Goal: Information Seeking & Learning: Learn about a topic

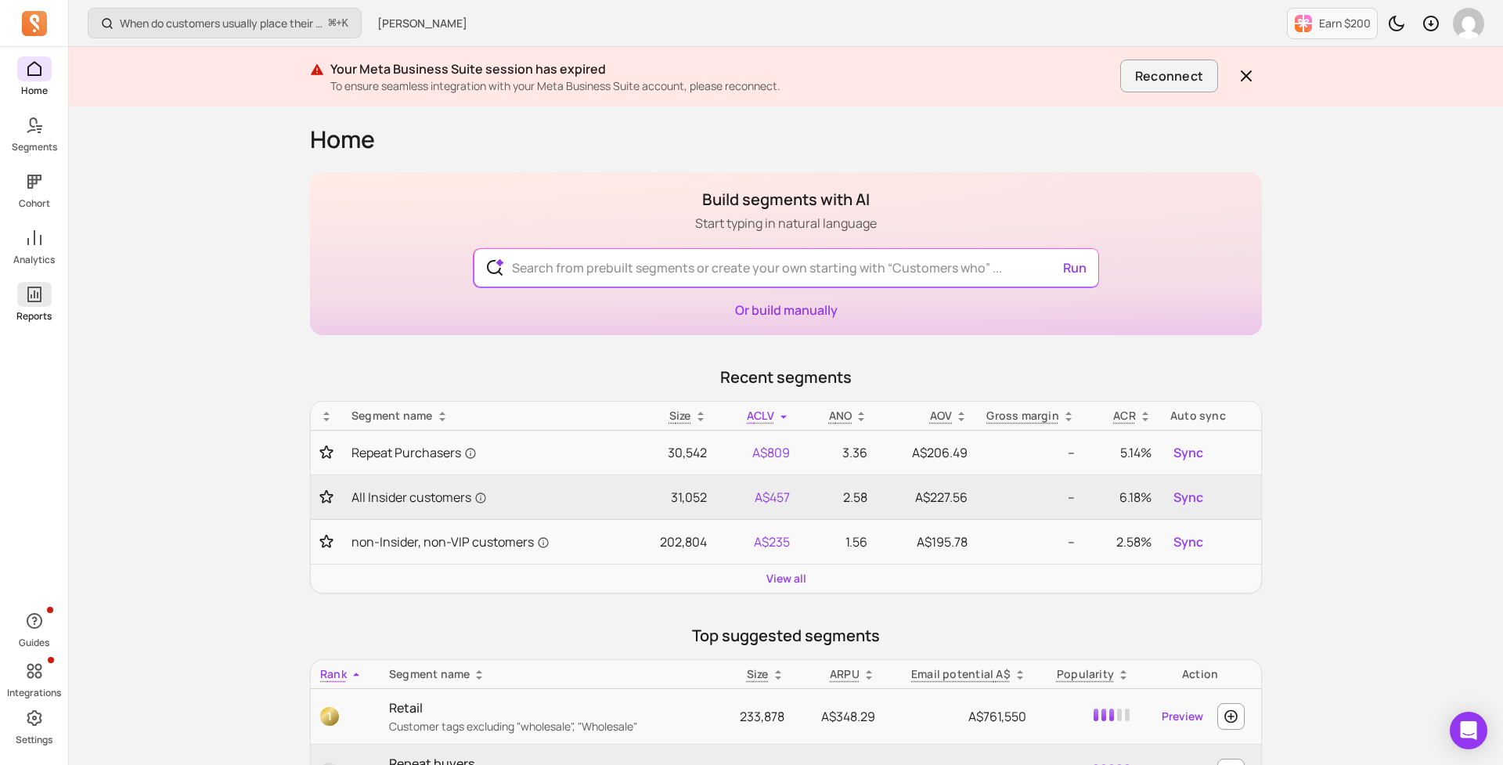
click at [34, 303] on icon at bounding box center [34, 294] width 19 height 19
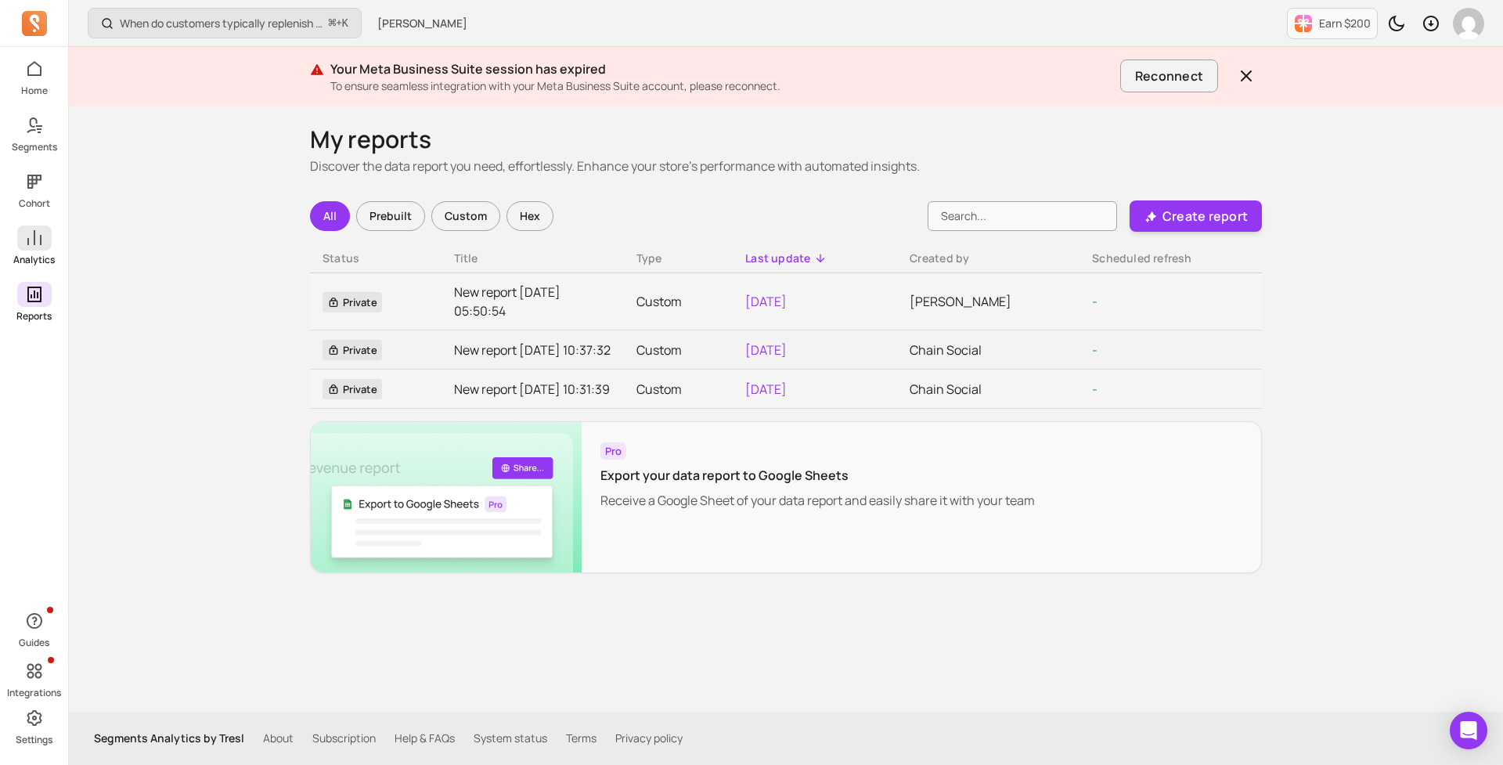
click at [37, 223] on div "Home Segments Cohort Analytics Reports" at bounding box center [34, 189] width 68 height 266
click at [34, 236] on icon at bounding box center [34, 237] width 14 height 15
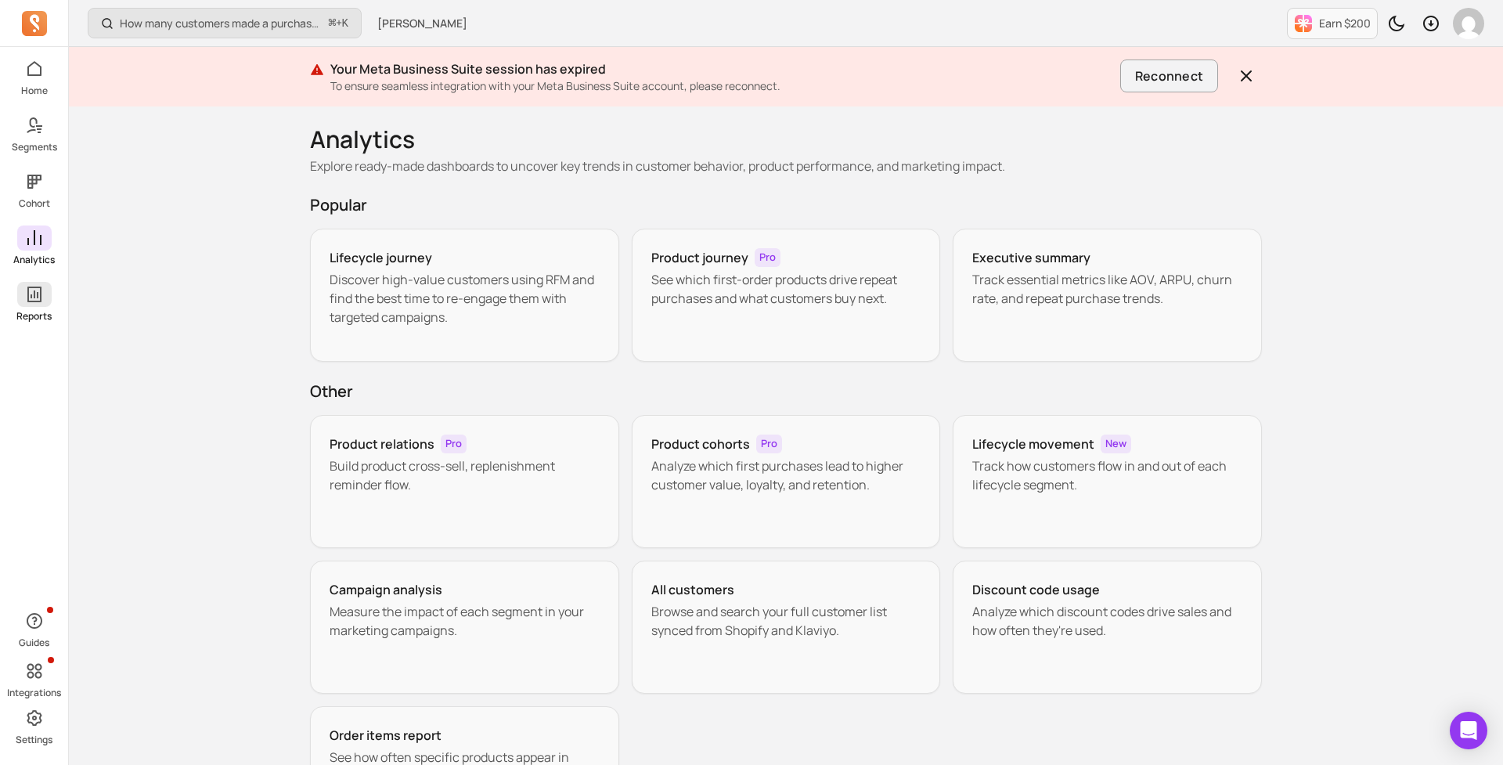
click at [23, 289] on span at bounding box center [34, 294] width 34 height 25
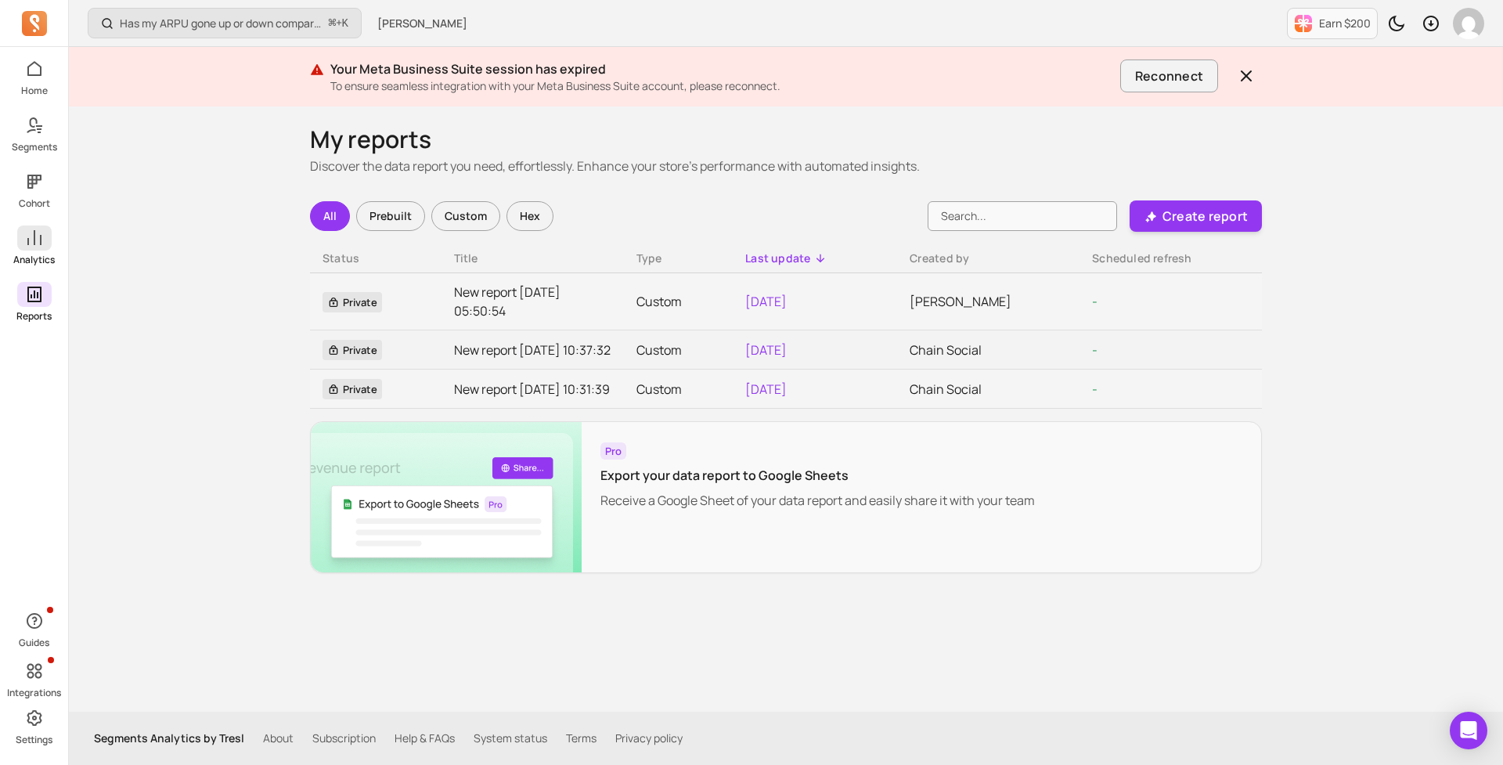
click at [42, 254] on p "Analytics" at bounding box center [34, 260] width 42 height 13
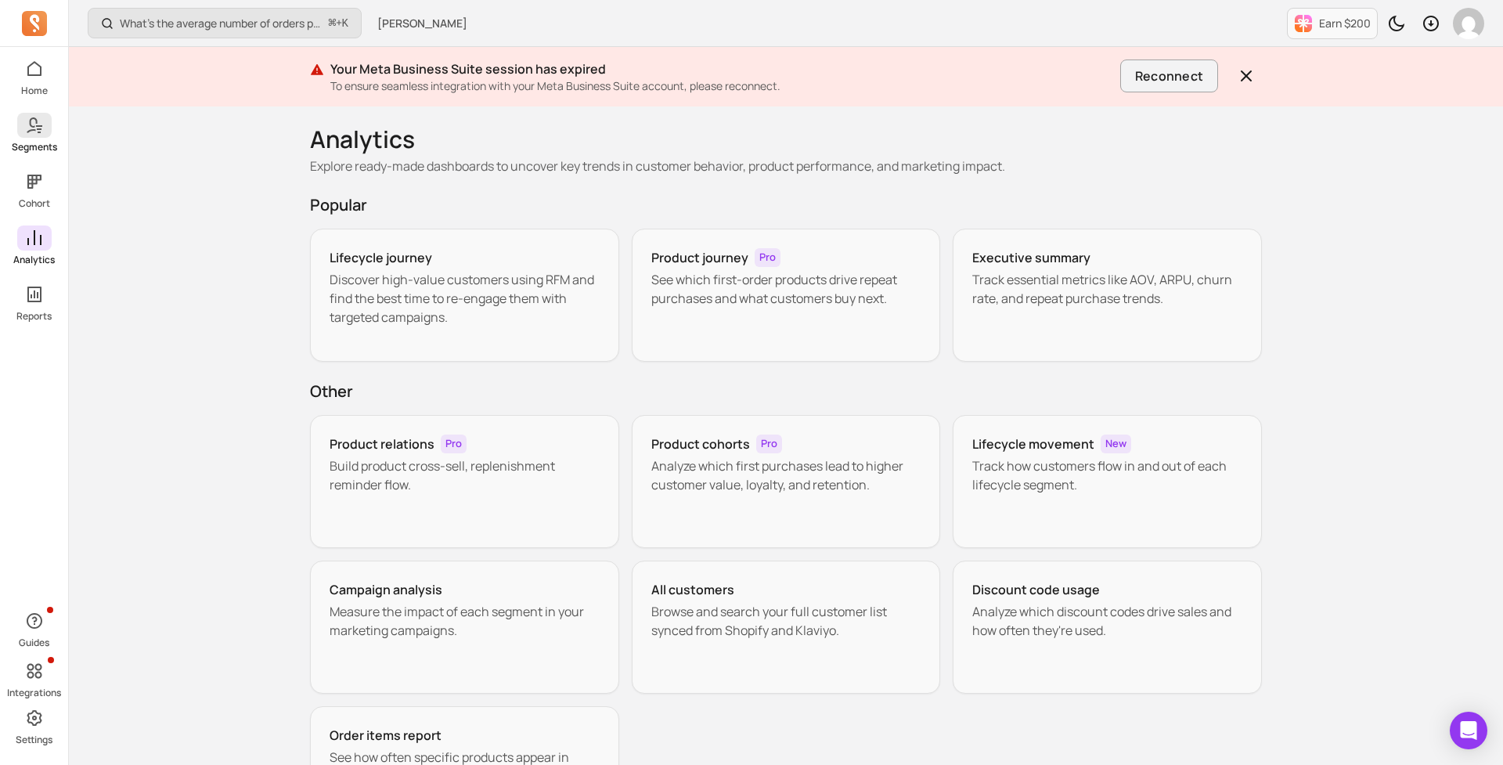
click at [39, 129] on icon at bounding box center [39, 129] width 5 height 2
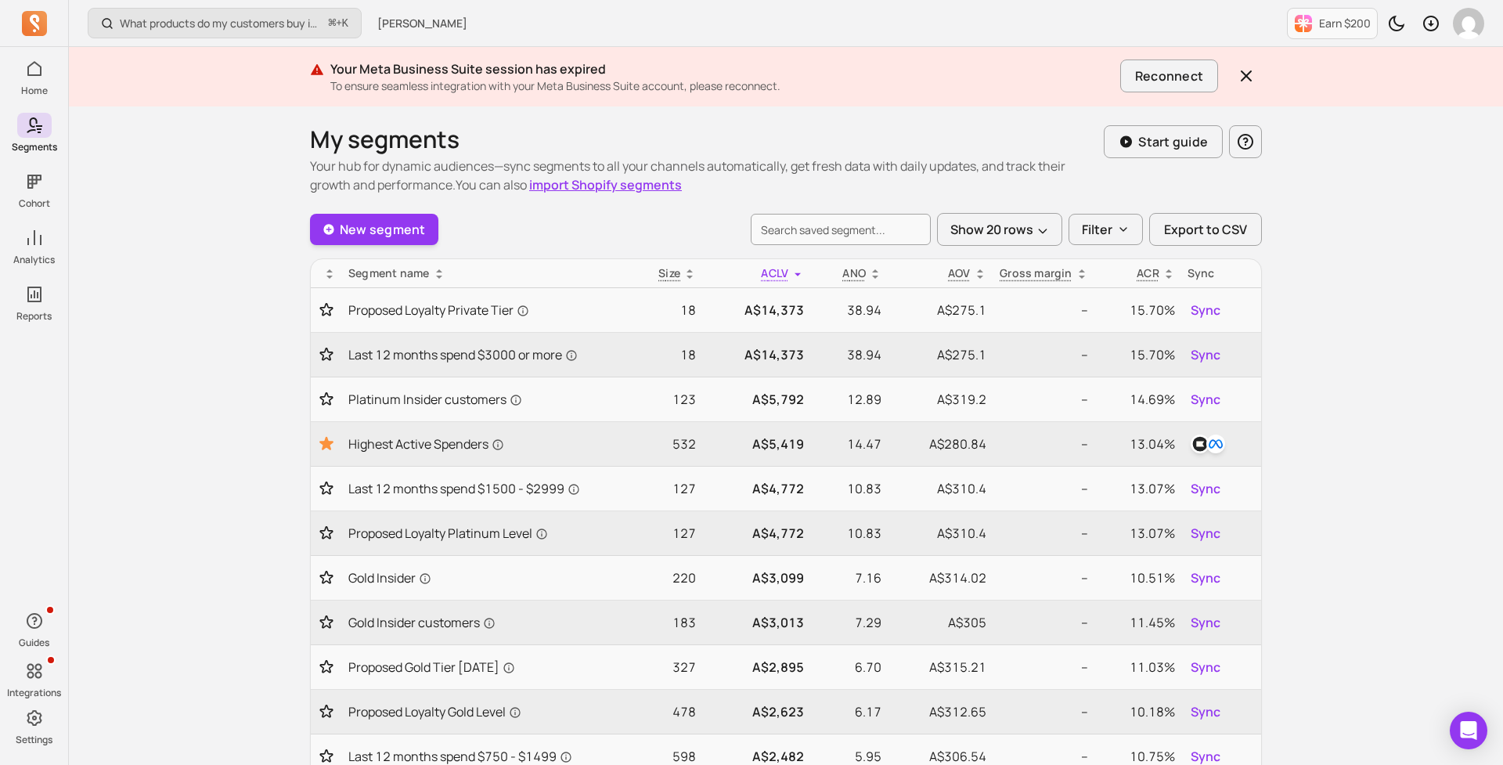
click at [39, 235] on icon at bounding box center [34, 238] width 19 height 19
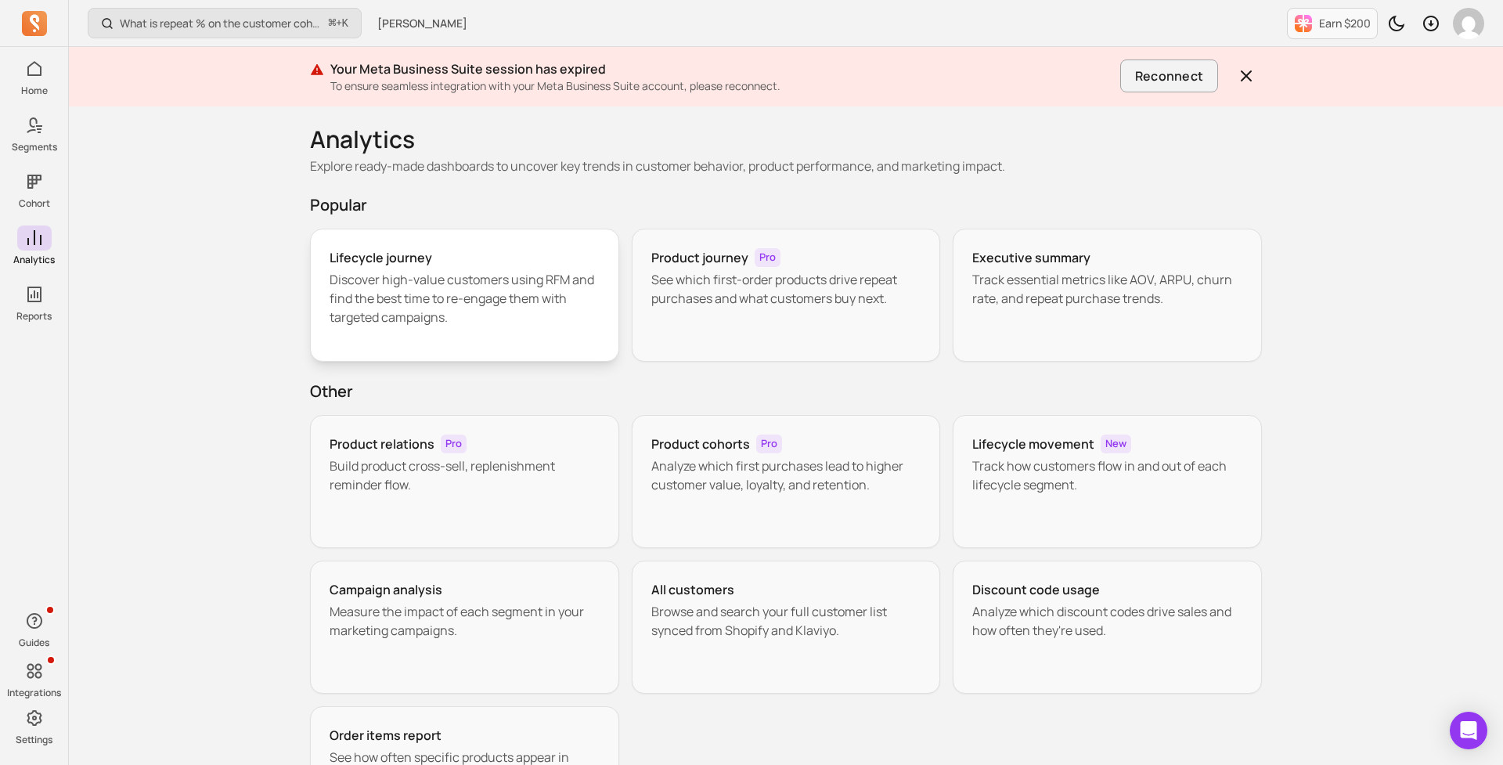
click at [511, 297] on p "Discover high-value customers using RFM and find the best time to re-engage the…" at bounding box center [465, 298] width 270 height 56
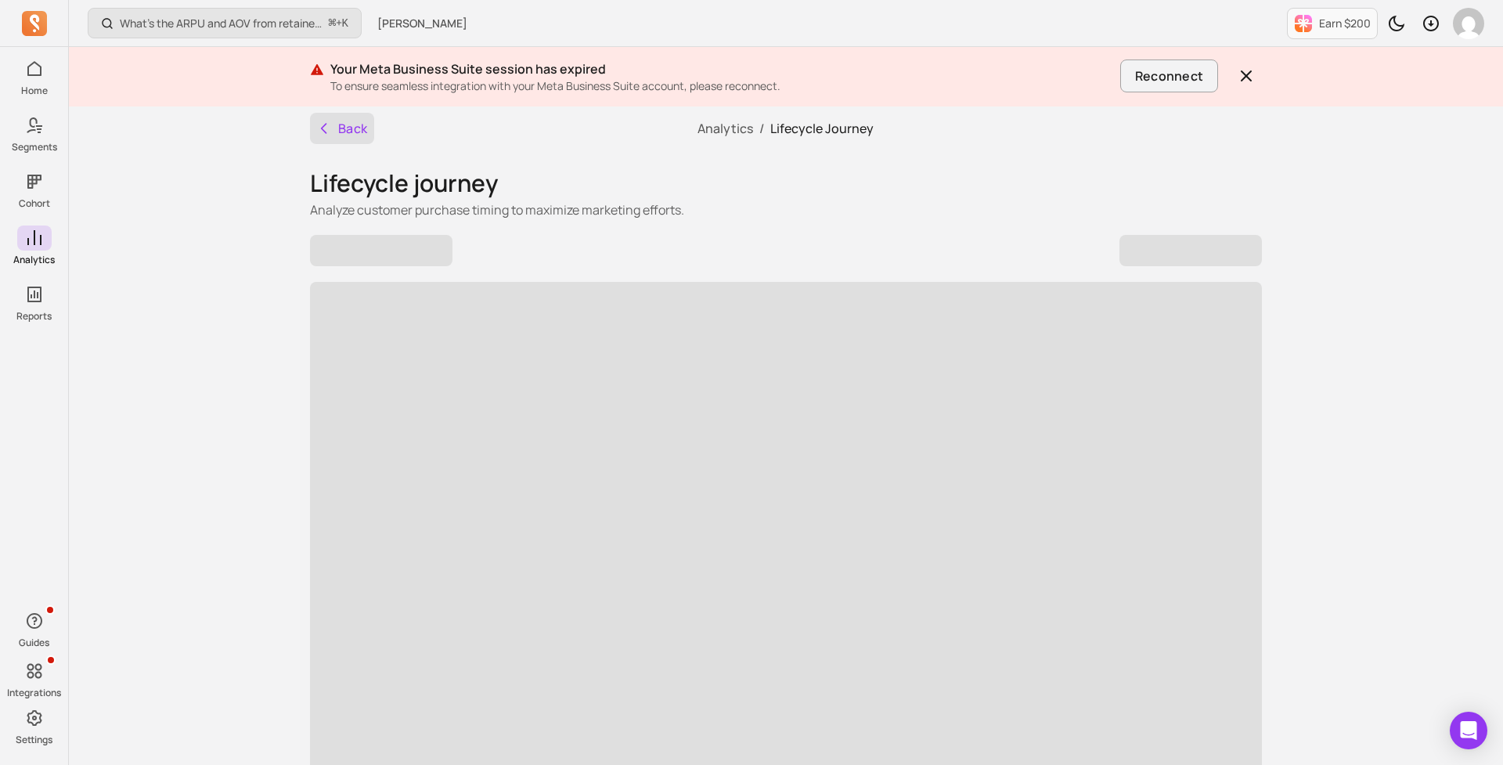
click at [337, 125] on button "Back" at bounding box center [342, 128] width 64 height 31
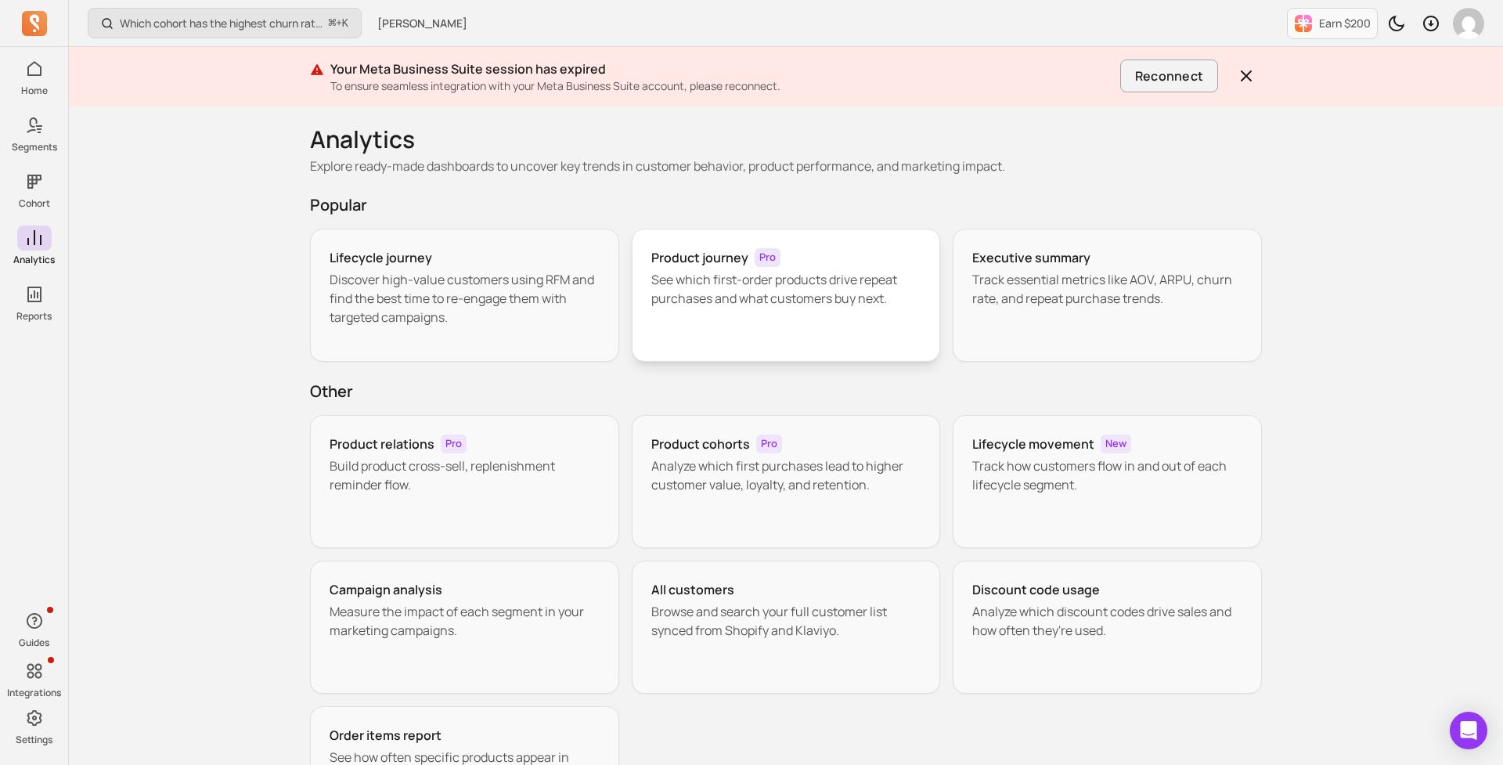
scroll to position [2, 0]
click at [807, 304] on p "See which first-order products drive repeat purchases and what customers buy ne…" at bounding box center [786, 287] width 270 height 38
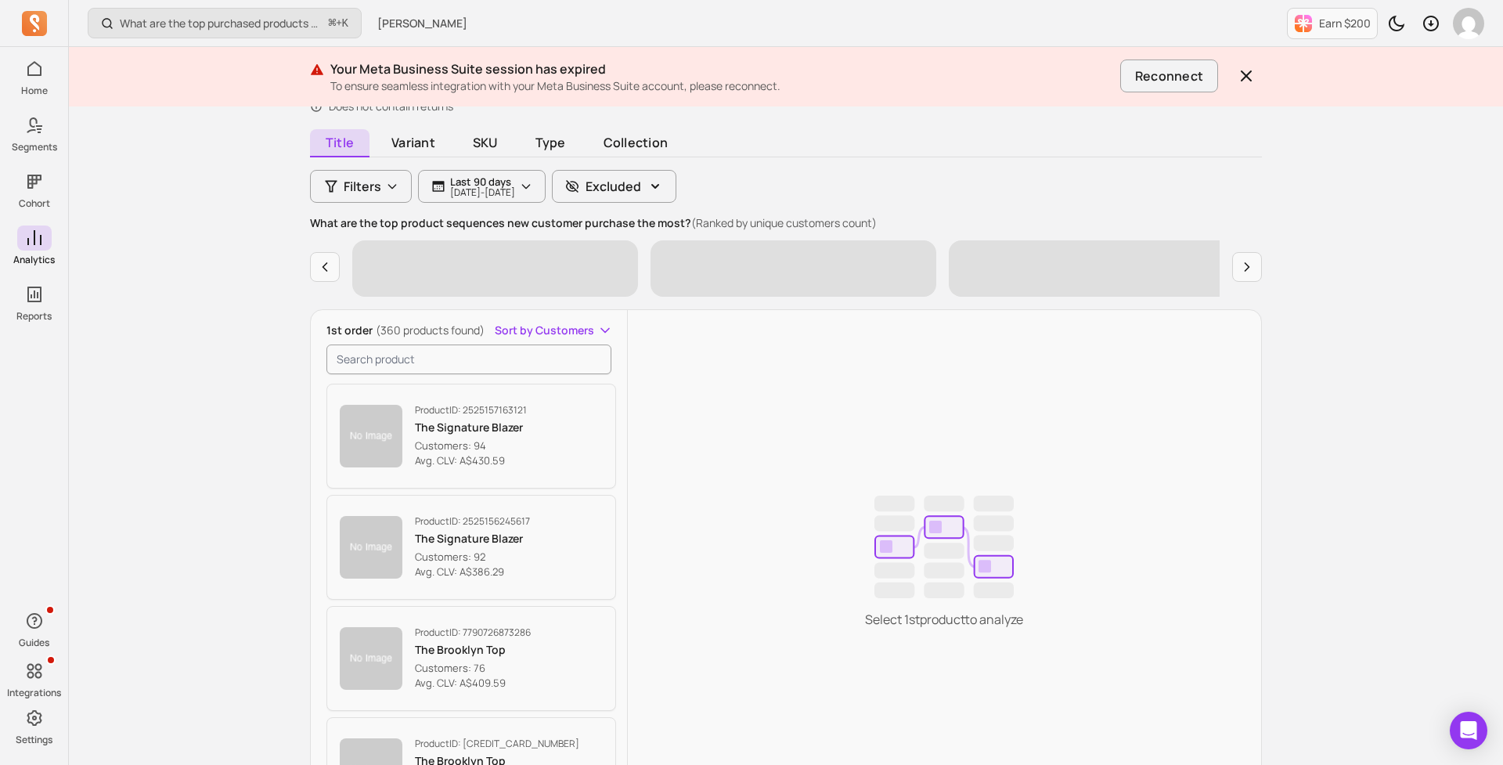
scroll to position [125, 0]
click at [439, 355] on input "search product" at bounding box center [469, 358] width 285 height 30
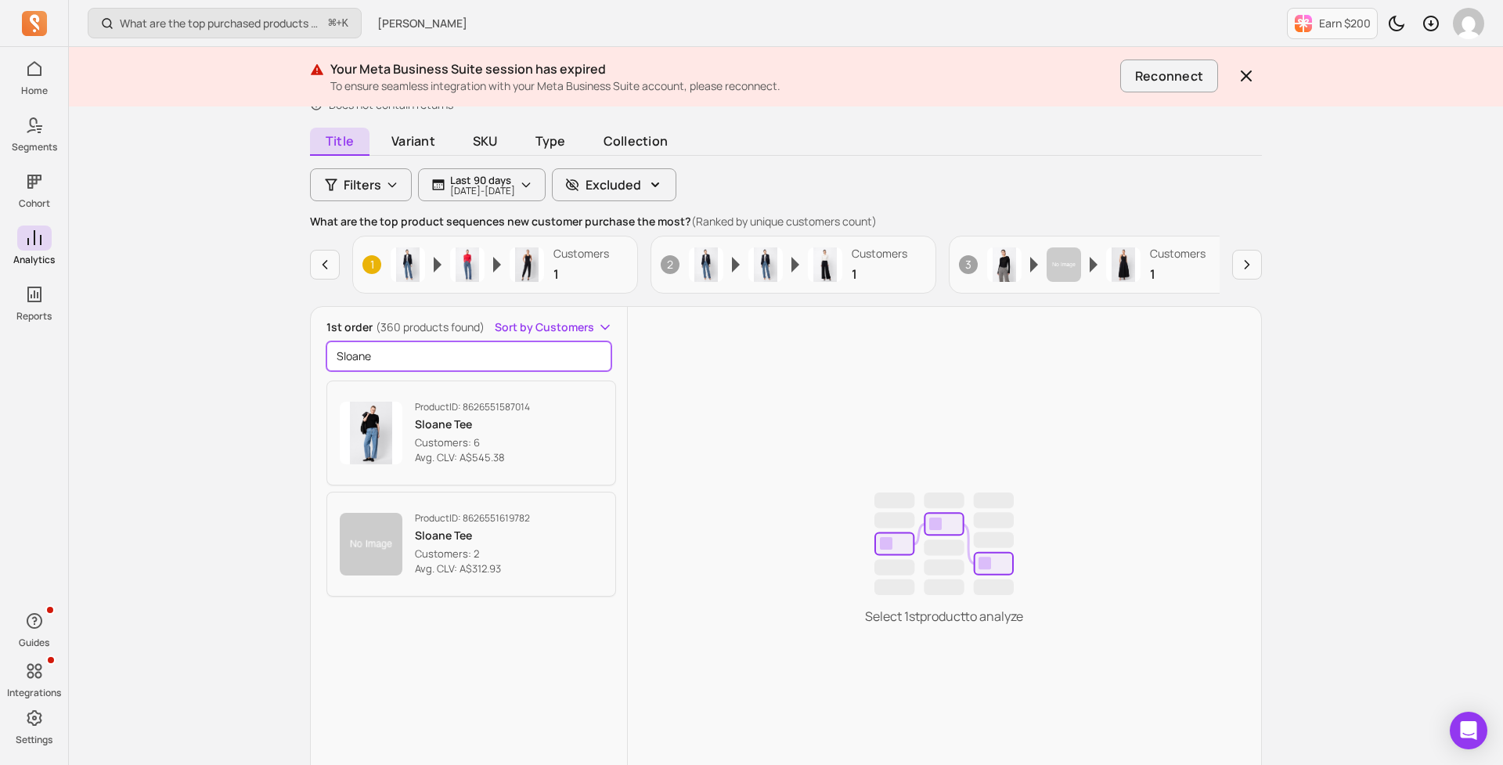
type input "Sloane"
drag, startPoint x: 438, startPoint y: 355, endPoint x: 258, endPoint y: 422, distance: 193.0
click at [258, 422] on div "What are the top purchased products after sending a campaign? ⌘ + K [PERSON_NAM…" at bounding box center [786, 413] width 1435 height 1076
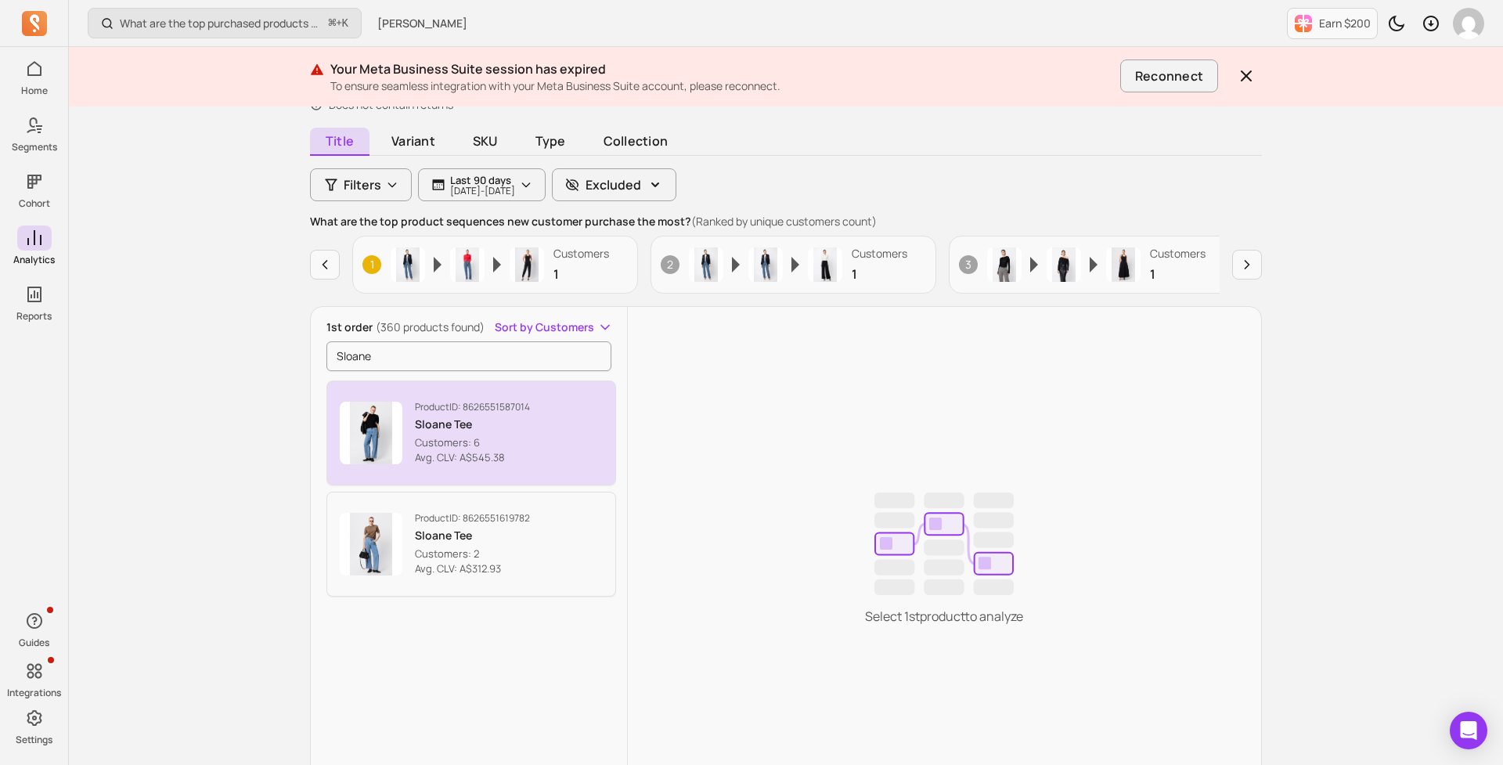
click at [494, 431] on p "Sloane Tee" at bounding box center [472, 425] width 115 height 16
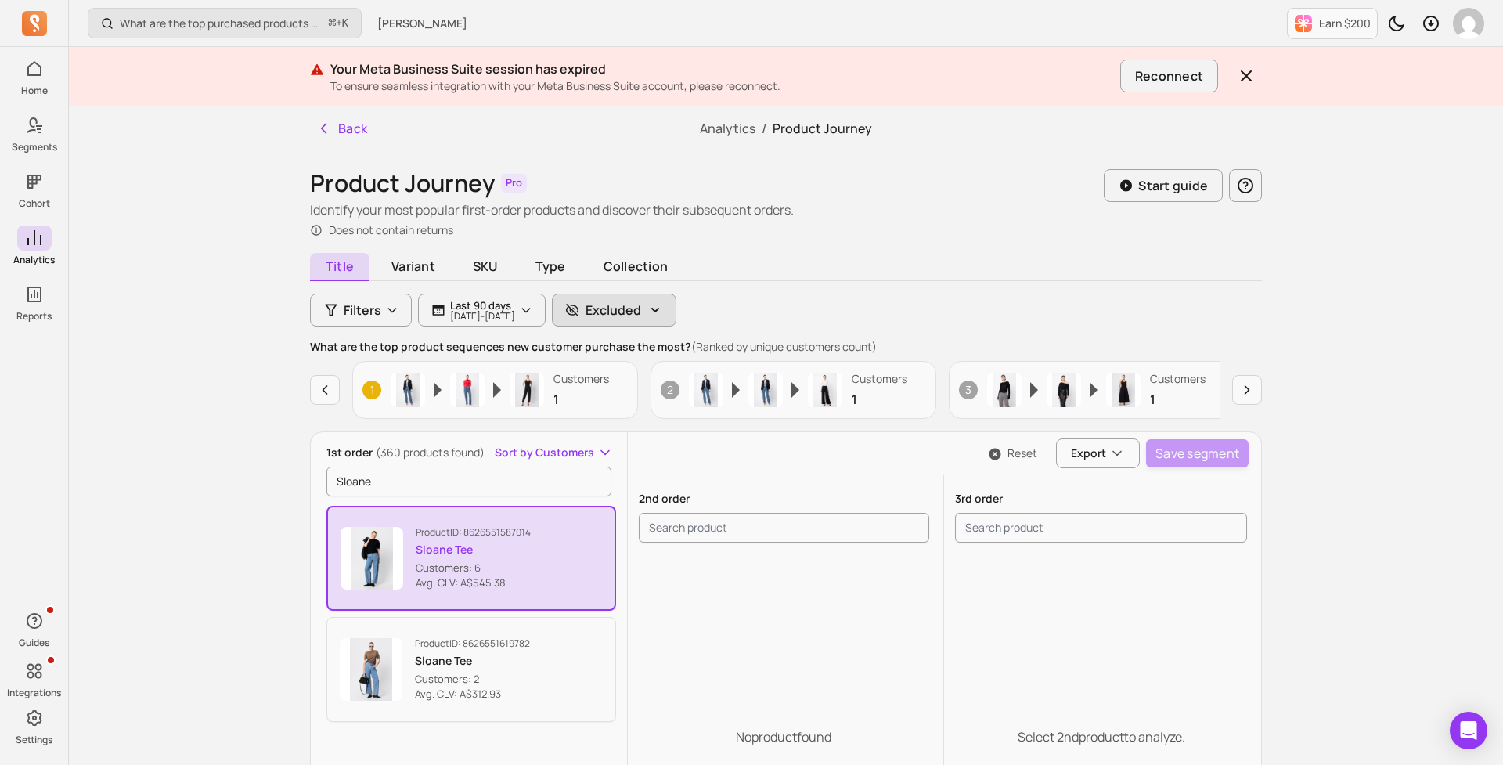
click at [641, 307] on p "Excluded" at bounding box center [614, 310] width 56 height 19
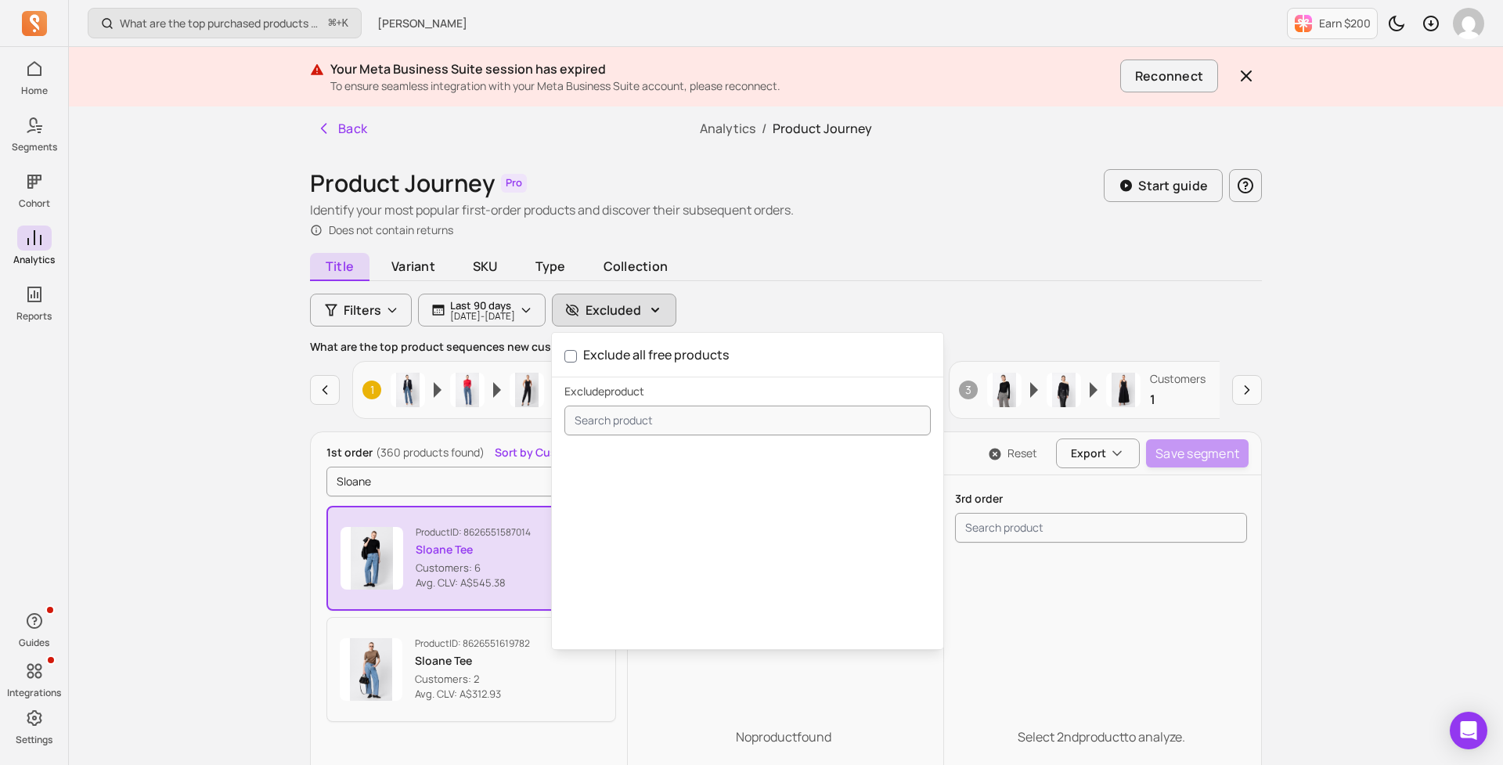
drag, startPoint x: 684, startPoint y: 309, endPoint x: 595, endPoint y: 312, distance: 88.5
click at [677, 309] on button "Excluded" at bounding box center [614, 310] width 125 height 33
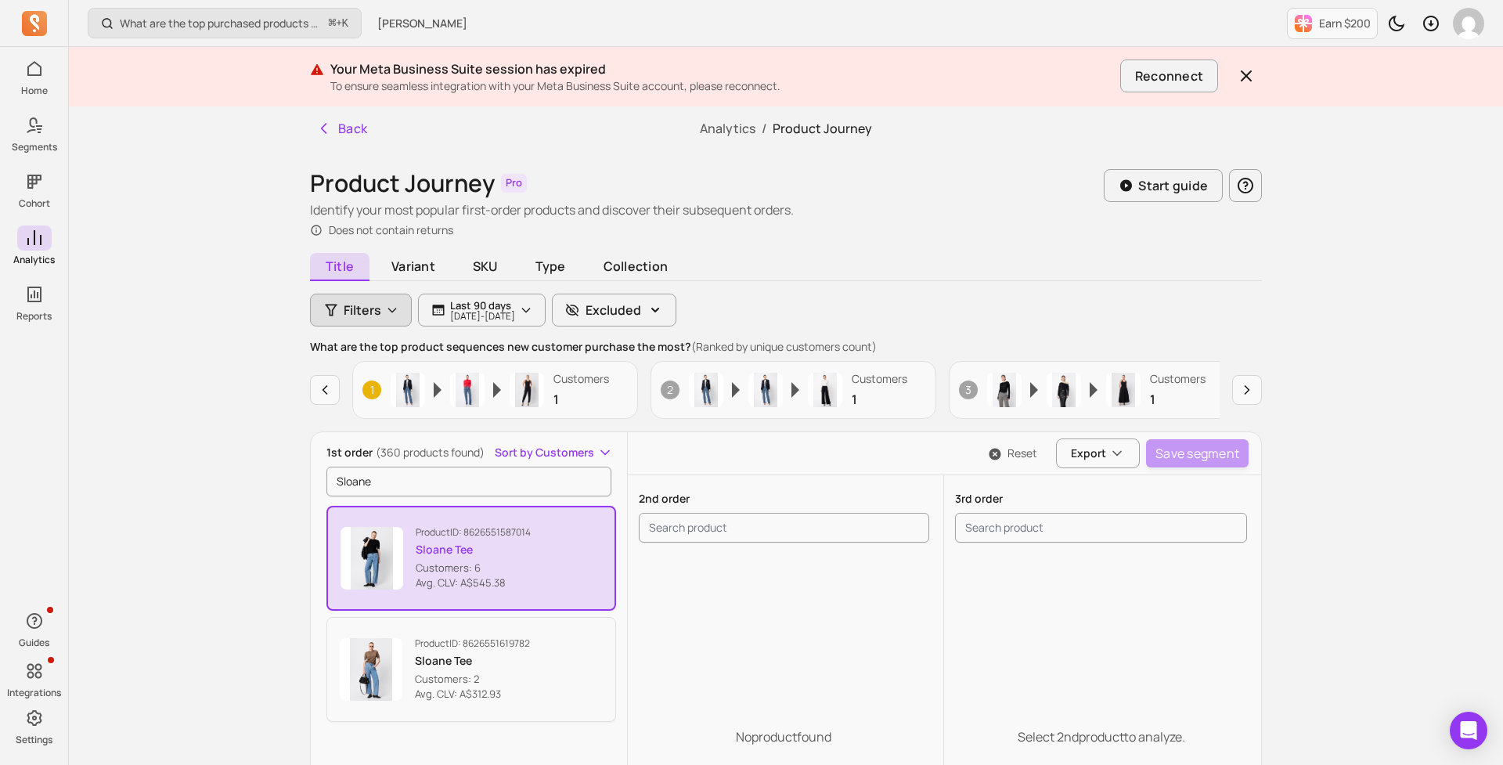
click at [381, 311] on span "Filters" at bounding box center [363, 310] width 38 height 19
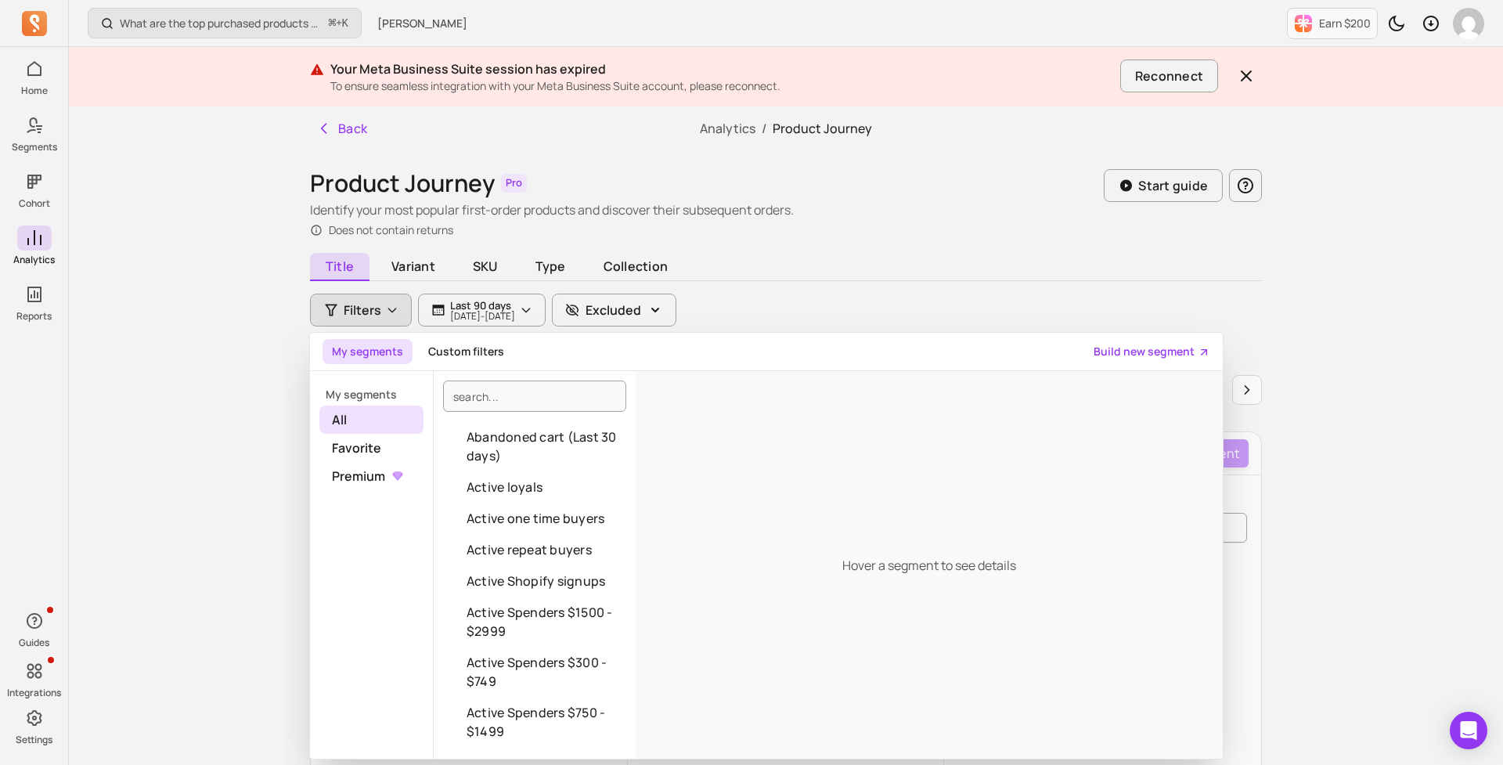
click at [358, 313] on span "Filters" at bounding box center [363, 310] width 38 height 19
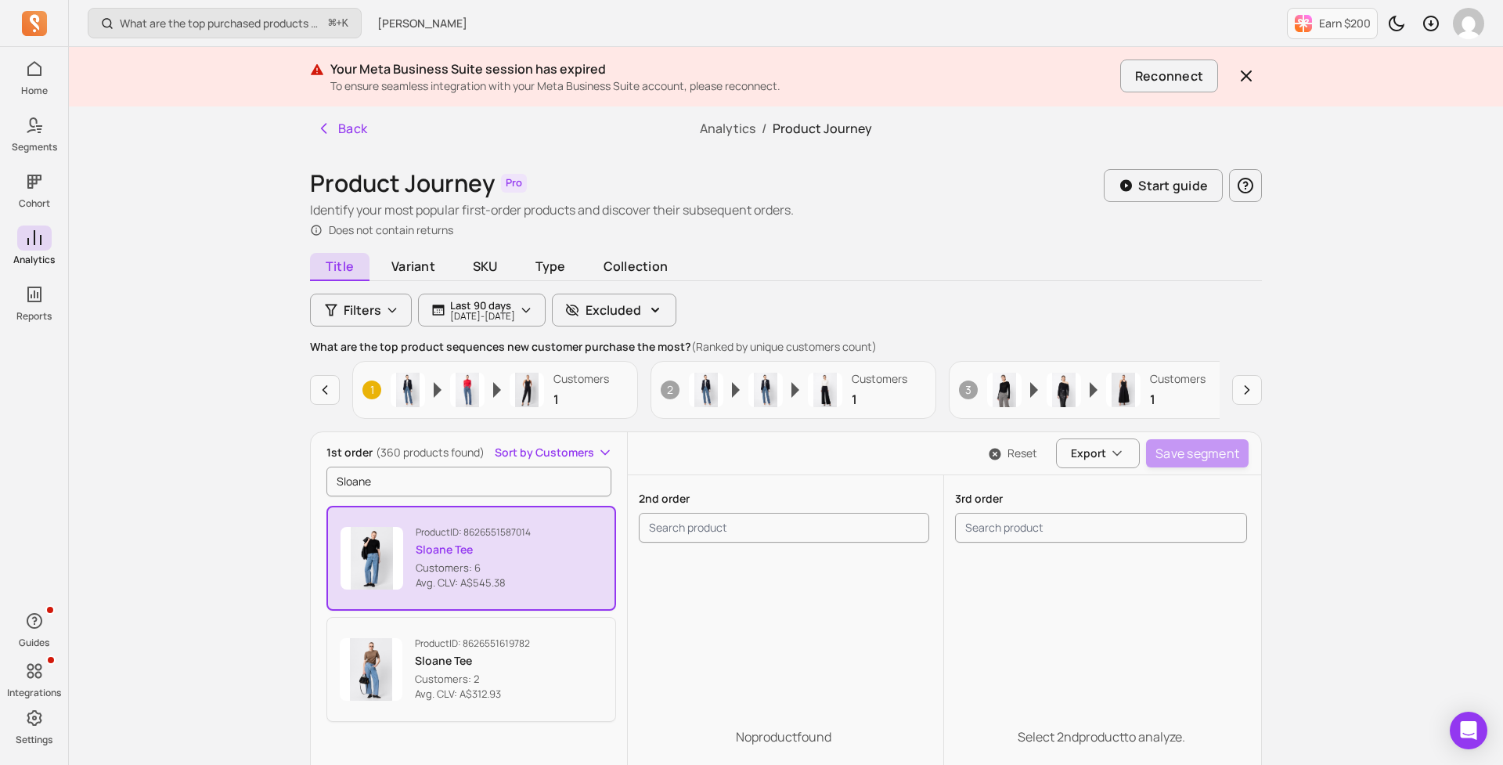
scroll to position [66, 0]
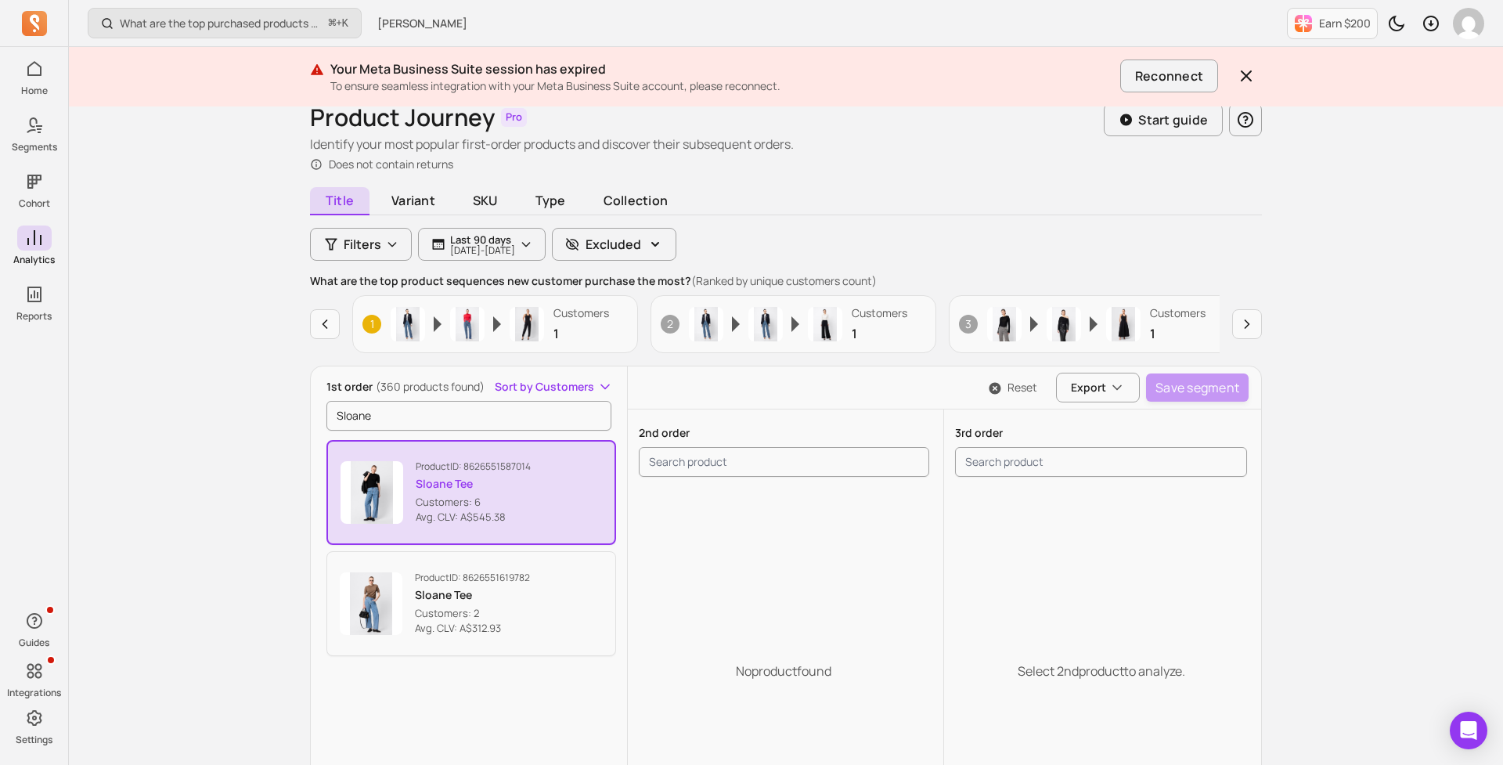
click at [539, 384] on span "Sort by Customers" at bounding box center [544, 387] width 99 height 16
drag, startPoint x: 189, startPoint y: 372, endPoint x: 374, endPoint y: 202, distance: 250.5
click at [190, 370] on div "What are the top purchased products after sending a campaign? ⌘ + K [PERSON_NAM…" at bounding box center [786, 472] width 1435 height 1076
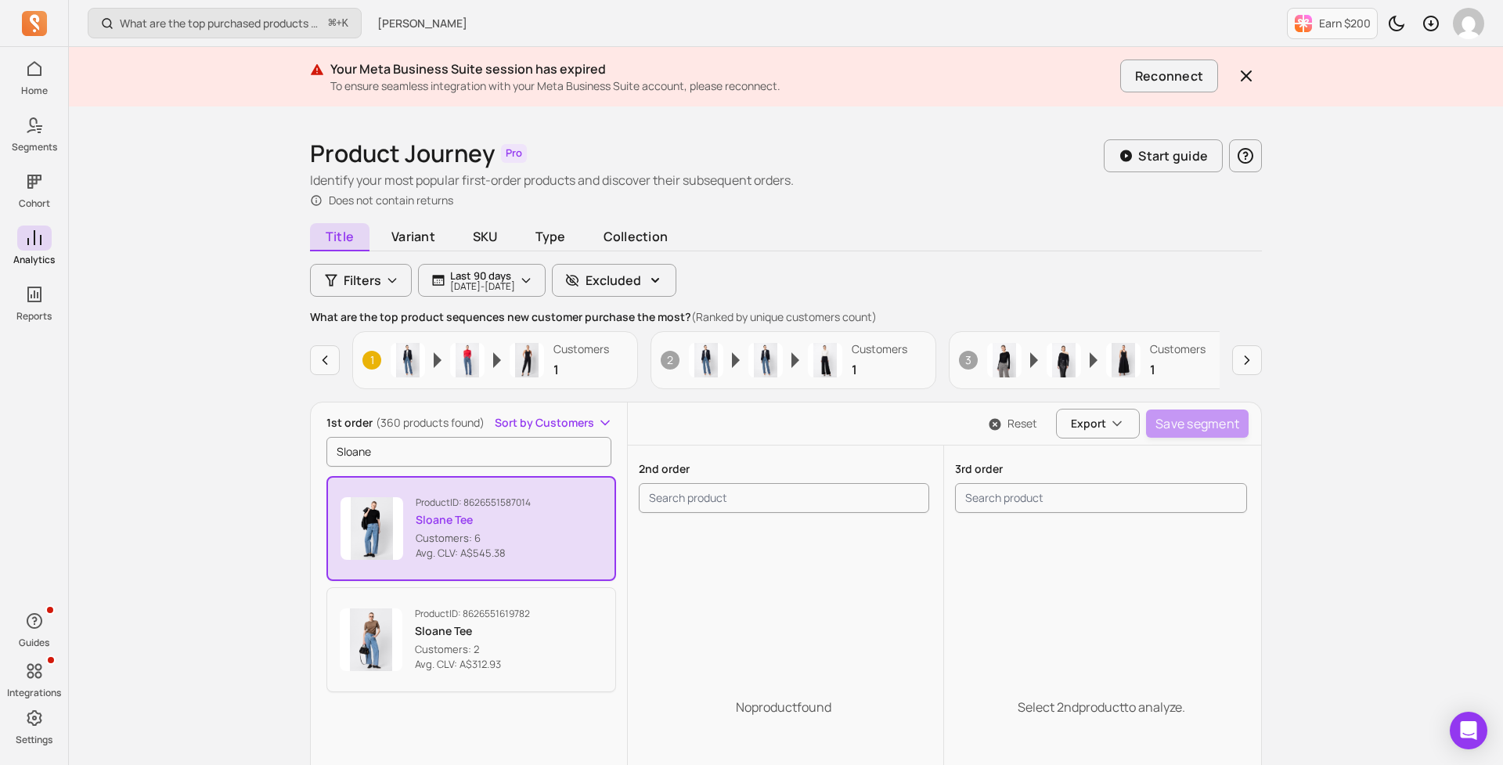
scroll to position [0, 0]
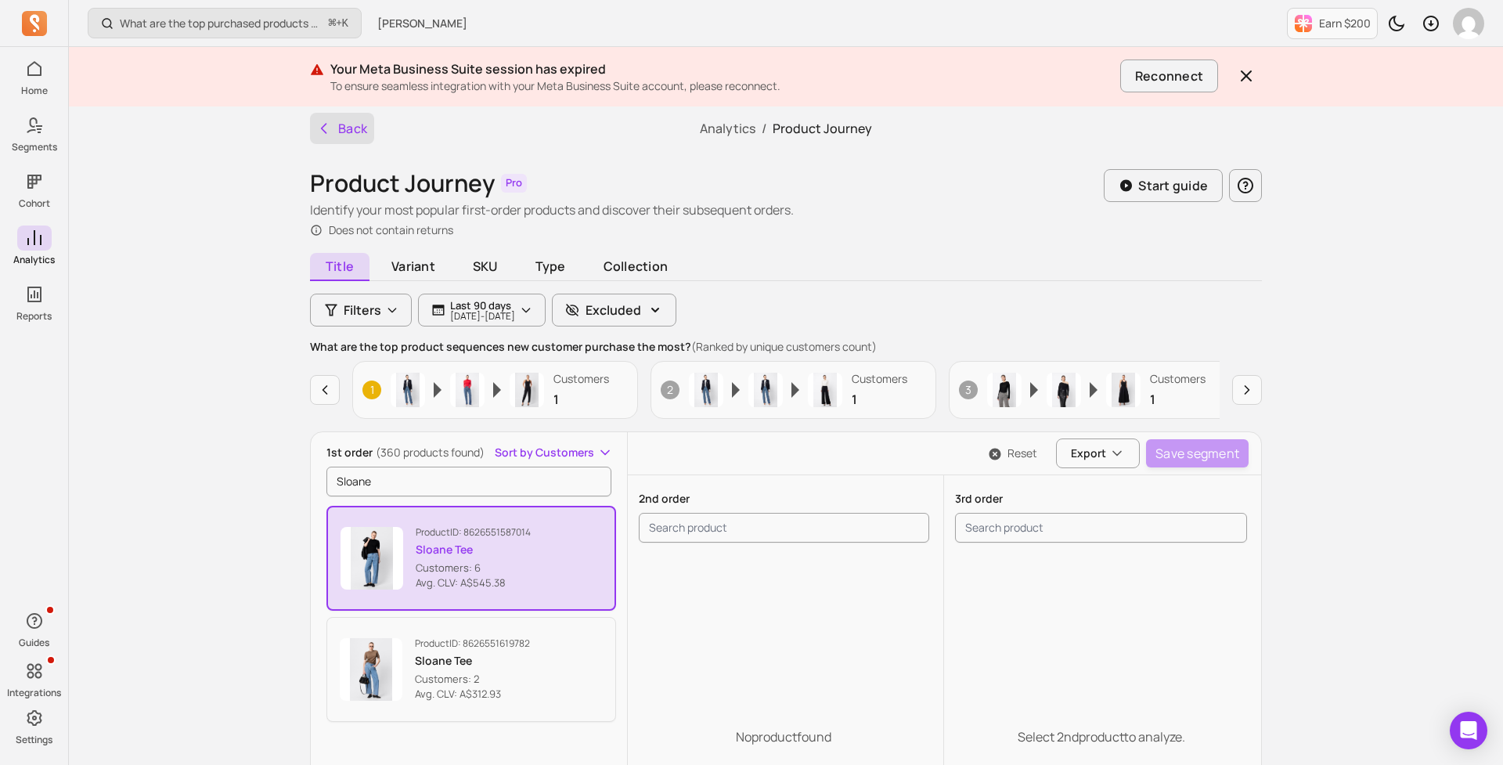
click at [350, 131] on button "Back" at bounding box center [342, 128] width 64 height 31
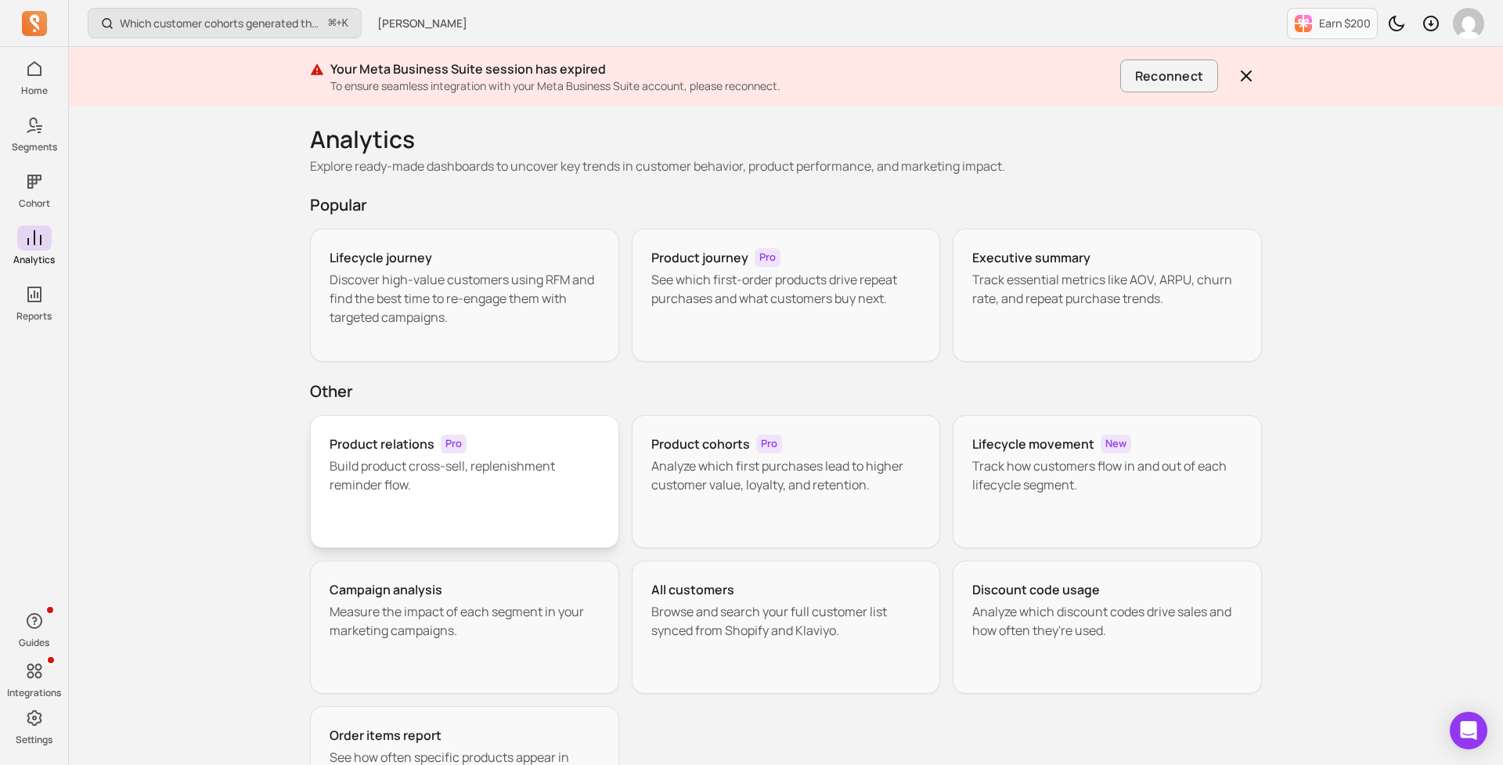
click at [438, 479] on p "Build product cross-sell, replenishment reminder flow." at bounding box center [465, 476] width 270 height 38
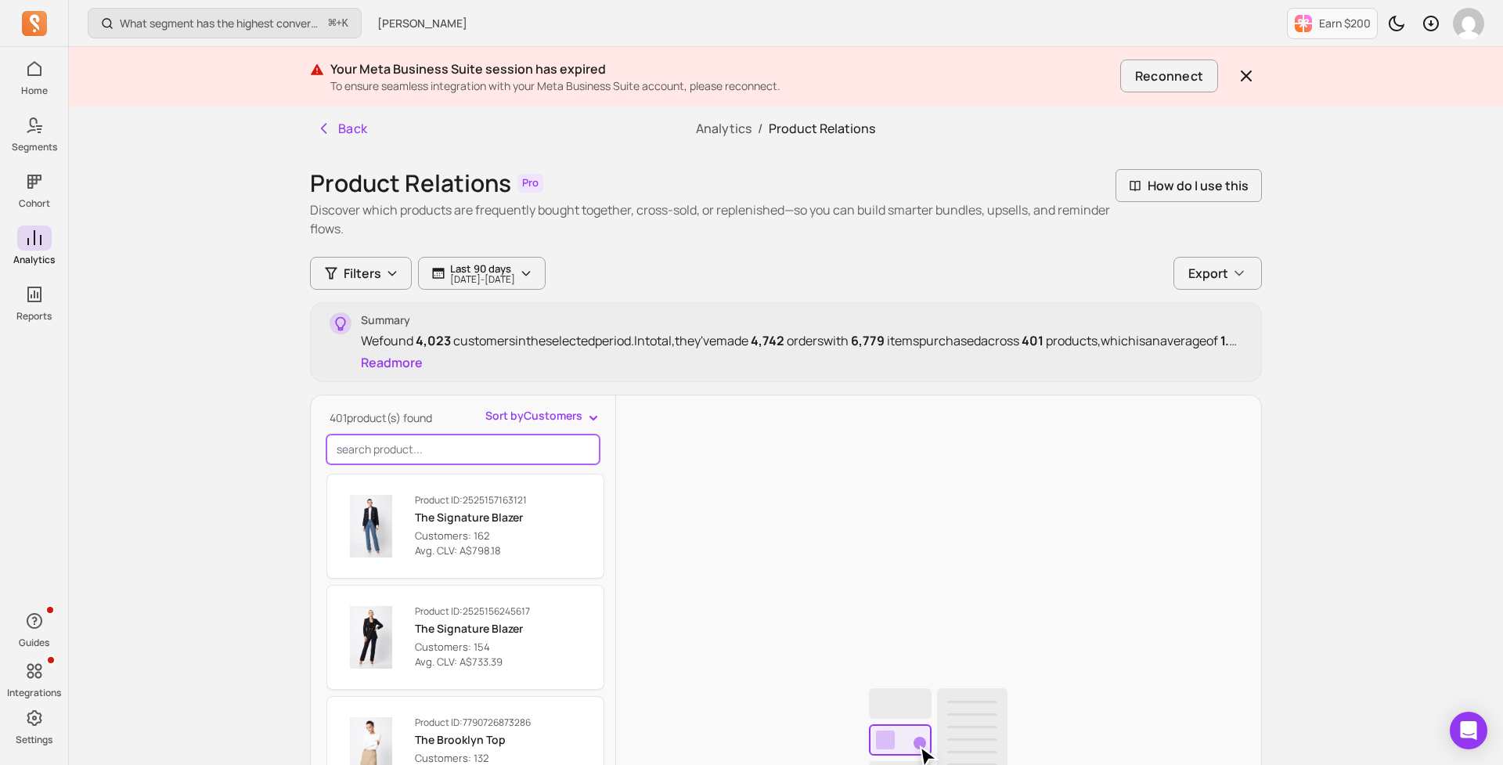
click at [435, 440] on input "search product" at bounding box center [463, 450] width 273 height 30
type input "sloane"
click at [238, 524] on div "What segment has the highest conversion rate in a campaign? ⌘ + K [PERSON_NAME]…" at bounding box center [786, 596] width 1435 height 1192
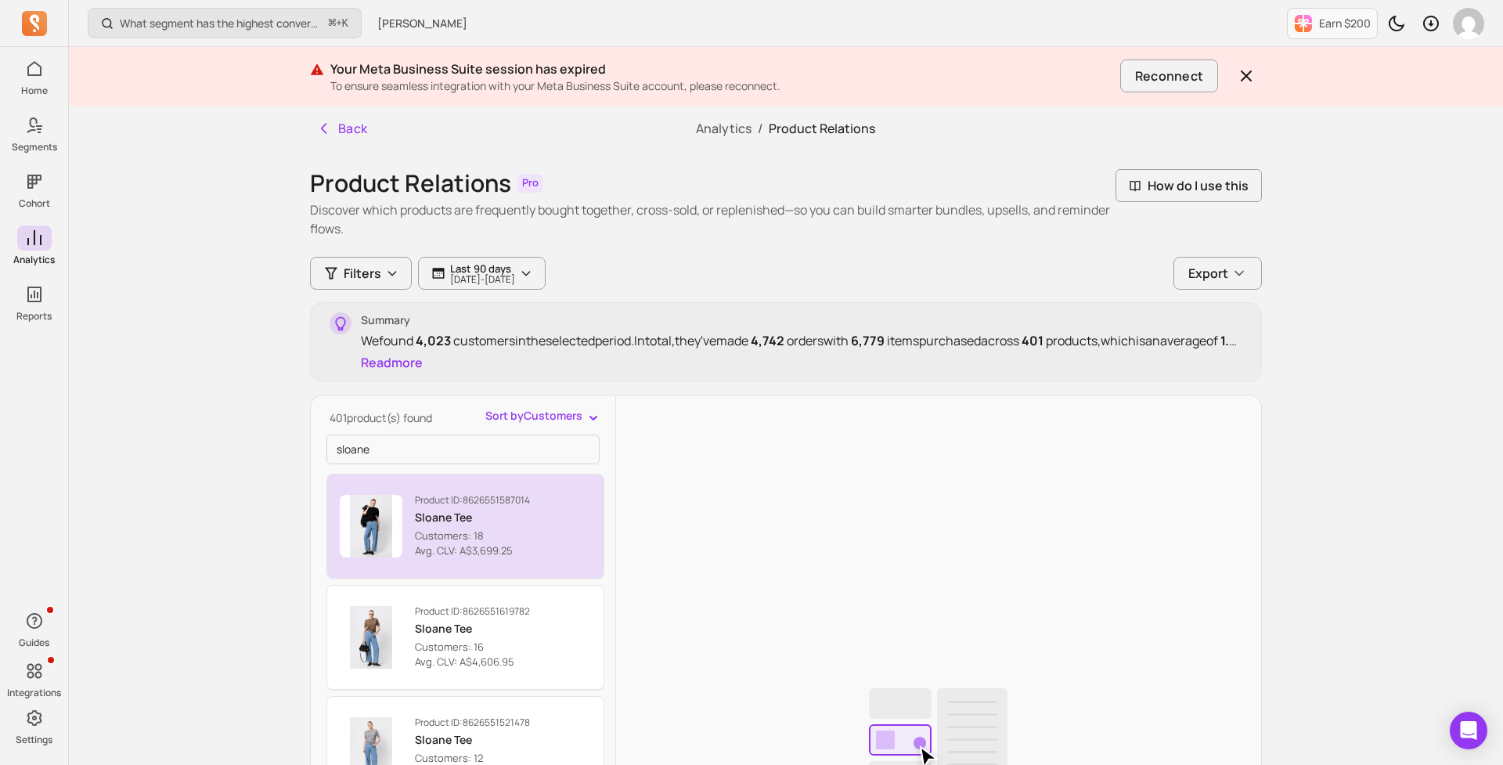
click at [523, 514] on p "Sloane Tee" at bounding box center [472, 518] width 115 height 16
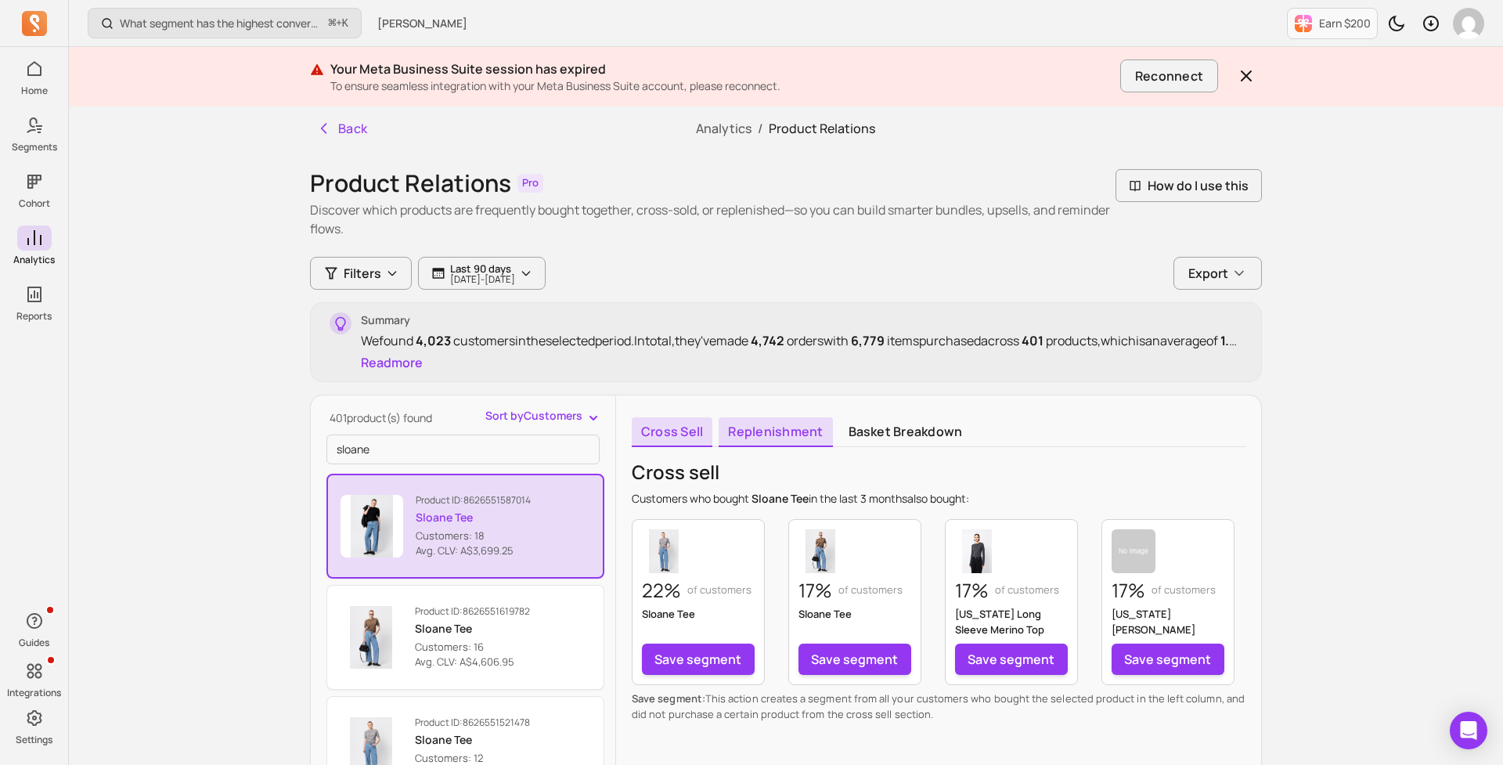
click at [798, 441] on link "Replenishment" at bounding box center [776, 432] width 114 height 30
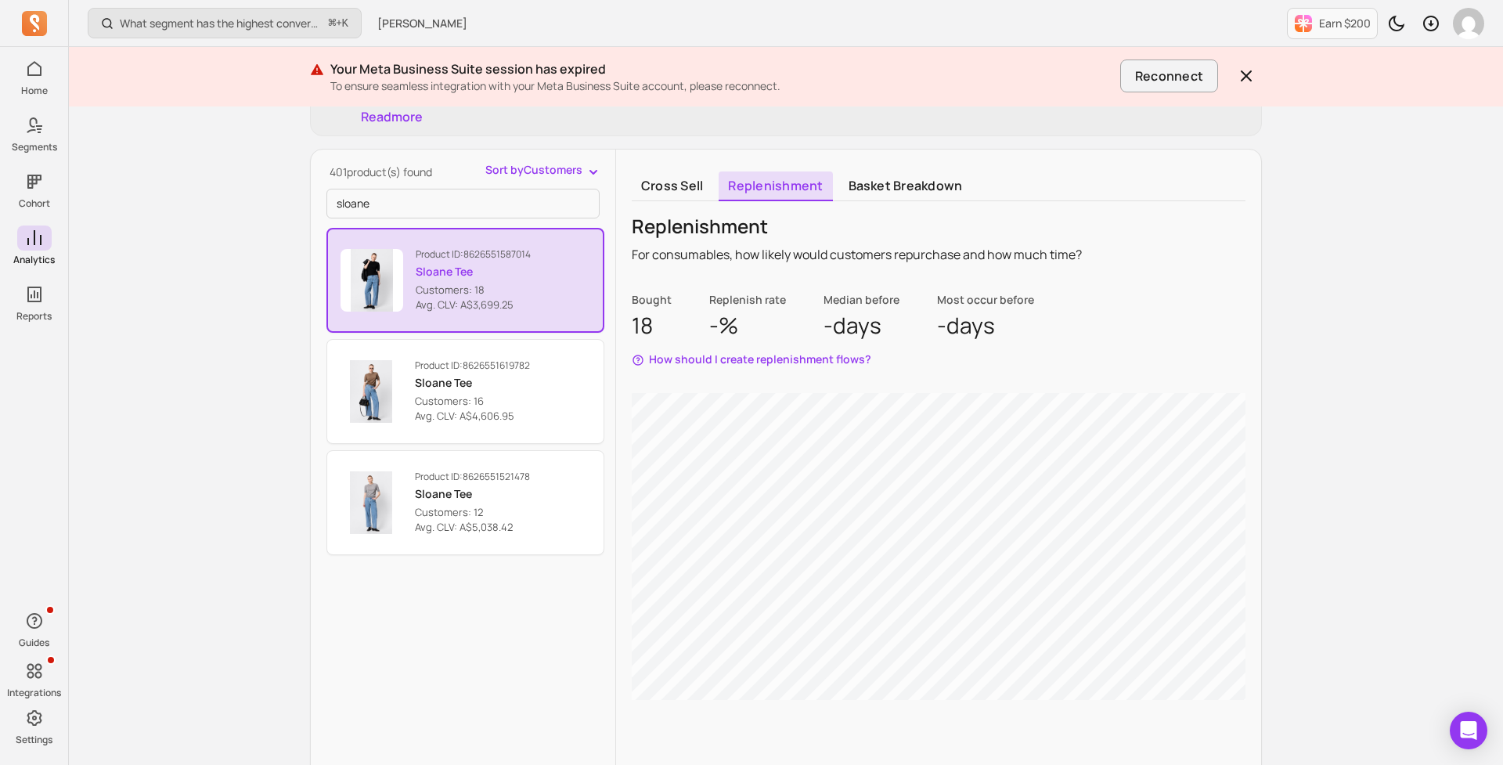
scroll to position [247, 0]
drag, startPoint x: 645, startPoint y: 313, endPoint x: 763, endPoint y: 313, distance: 117.5
click at [760, 313] on div "Bought 18 Replenish rate -% Median before - days Most occur before - days" at bounding box center [939, 314] width 614 height 47
click at [763, 313] on p "-%" at bounding box center [747, 324] width 77 height 28
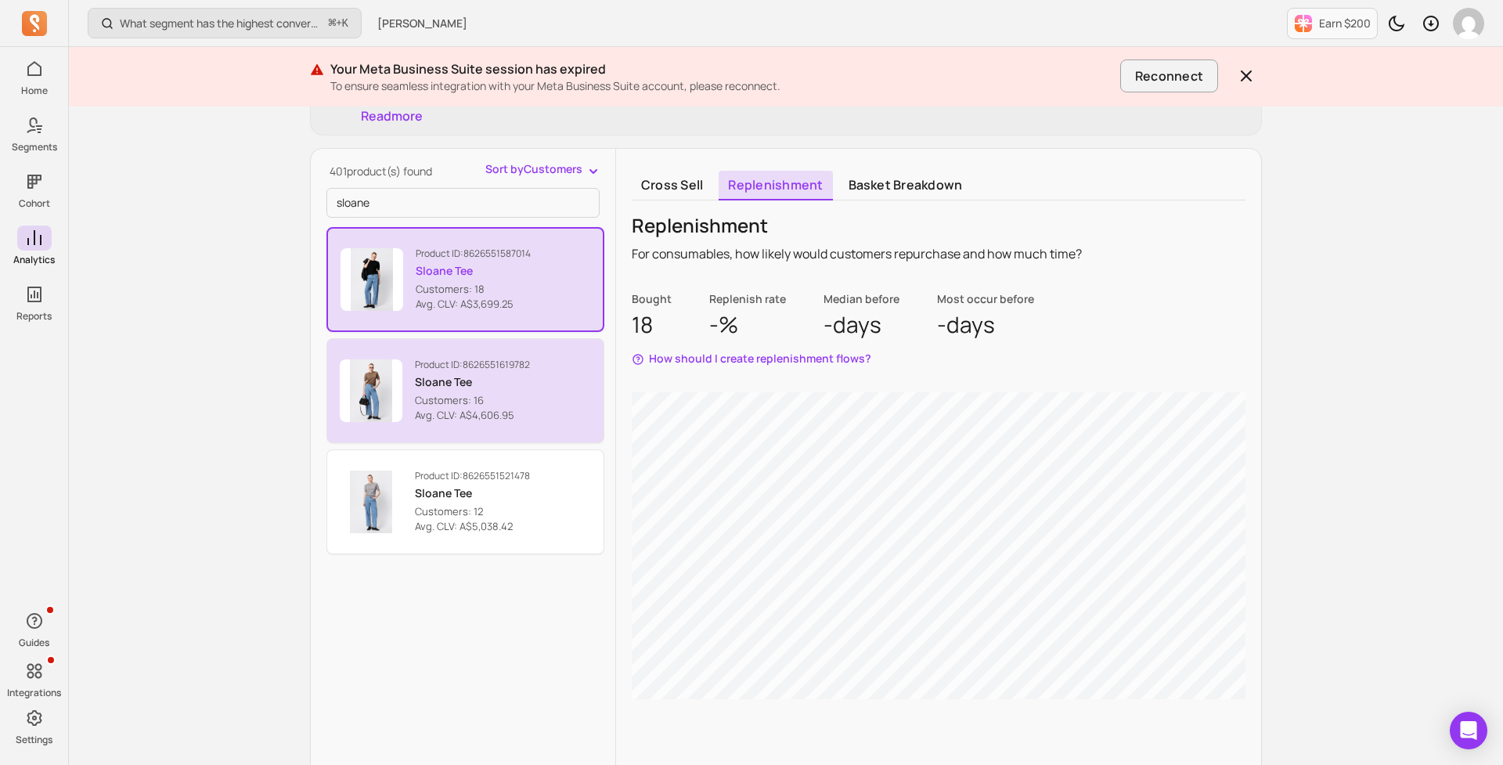
click at [500, 383] on p "Sloane Tee" at bounding box center [472, 382] width 115 height 16
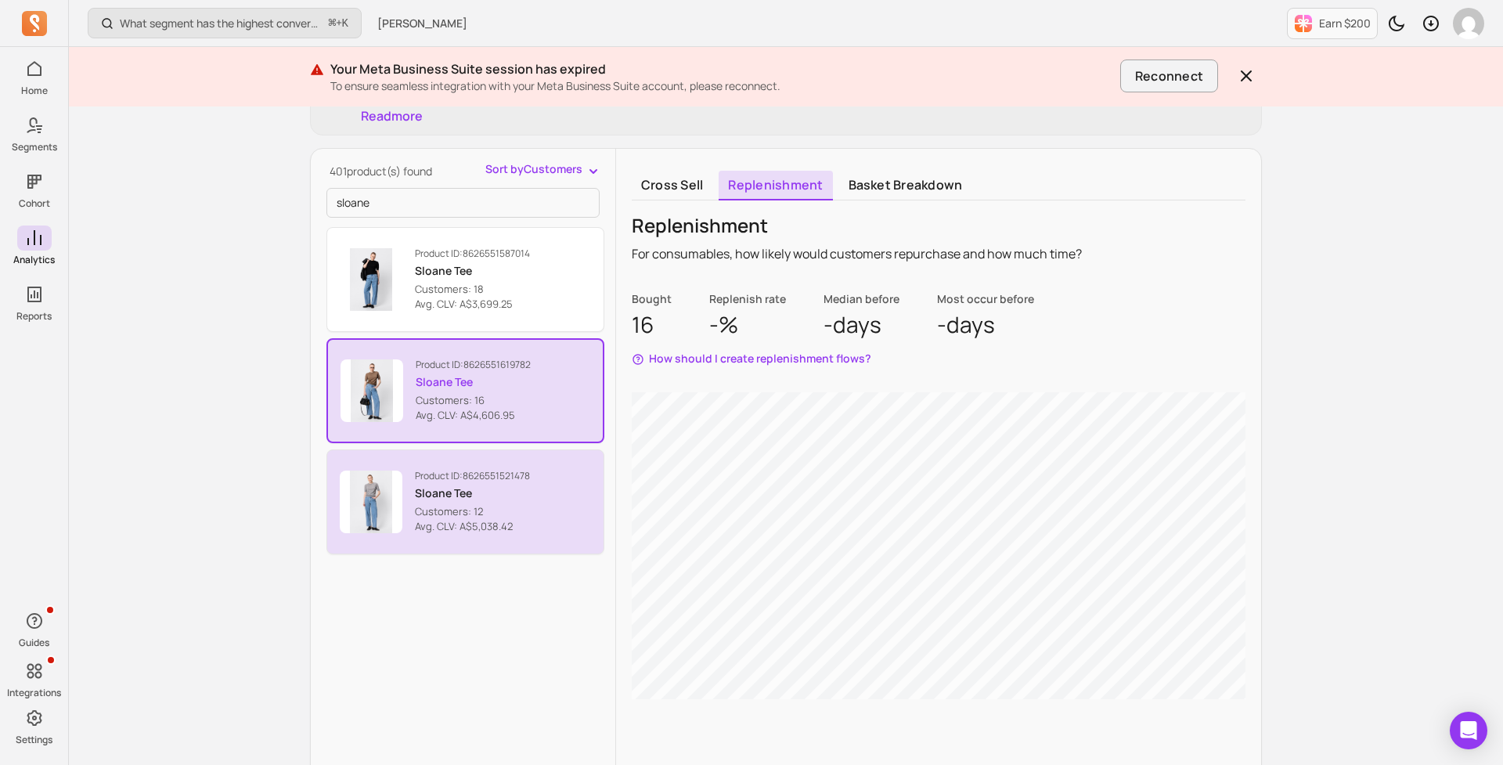
click at [479, 489] on p "Sloane Tee" at bounding box center [472, 493] width 115 height 16
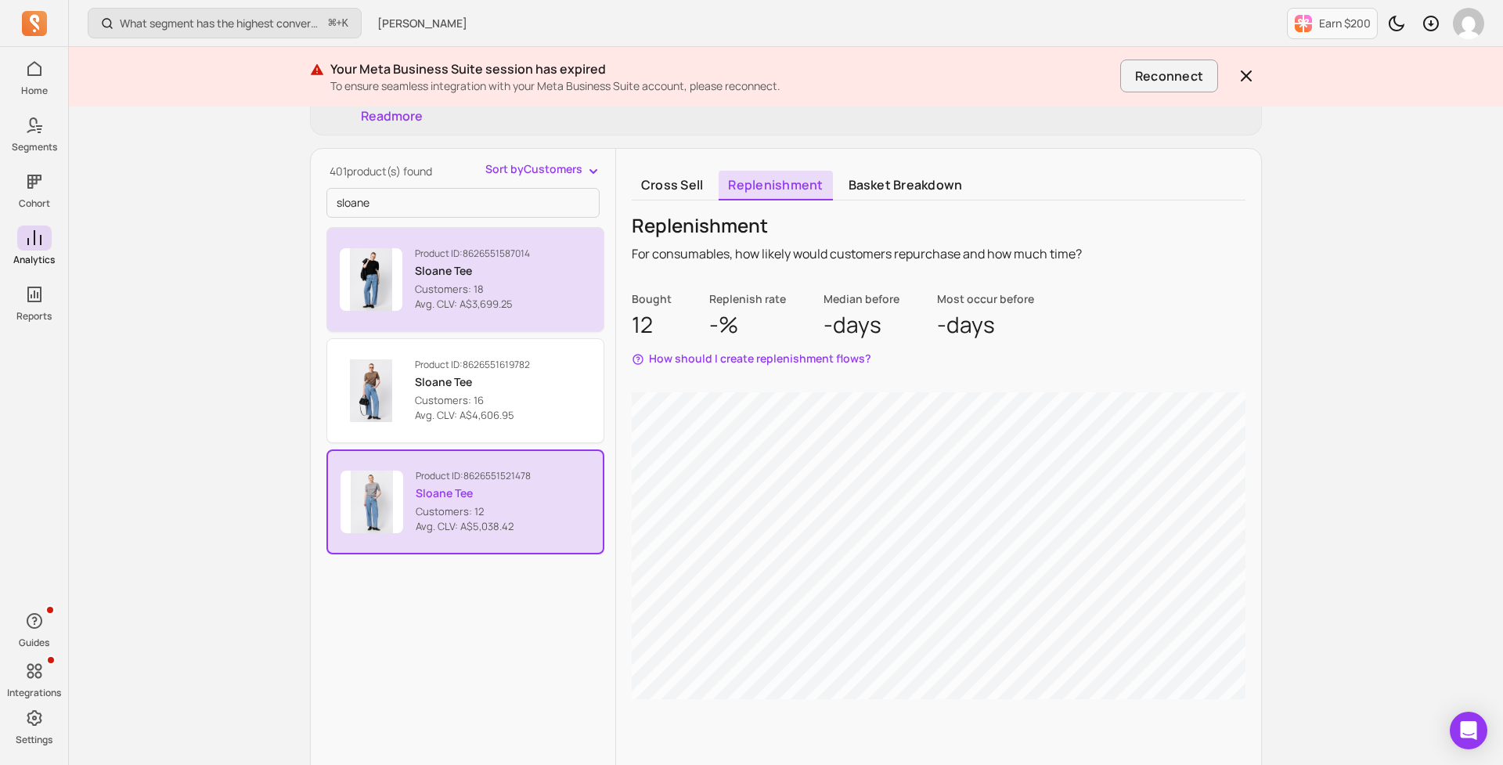
click at [475, 280] on div "Product ID: 8626551587014 Sloane Tee Customers: 18 Avg. CLV: A$3,699.25" at bounding box center [472, 279] width 115 height 65
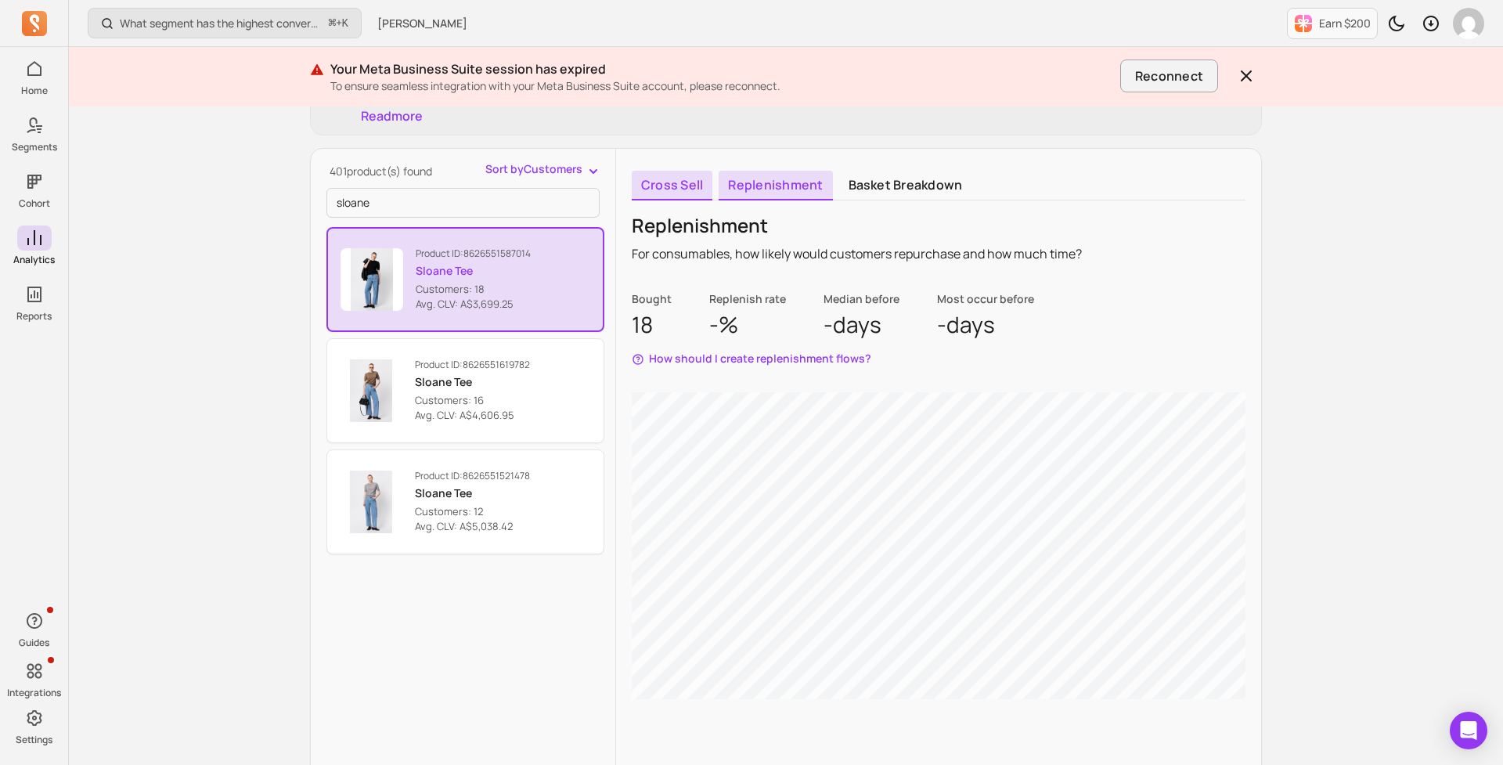
click at [689, 185] on link "Cross sell" at bounding box center [672, 186] width 81 height 30
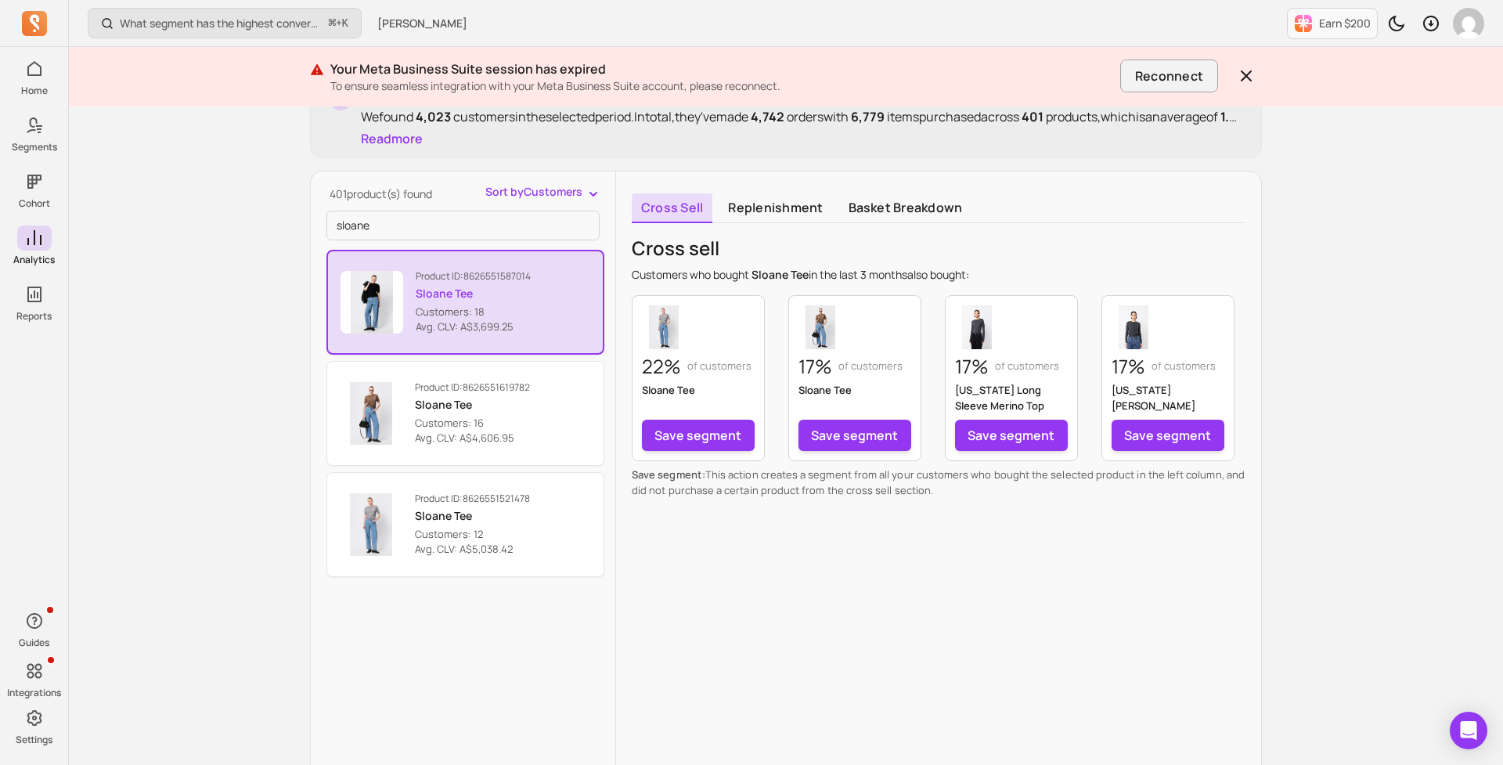
scroll to position [226, 0]
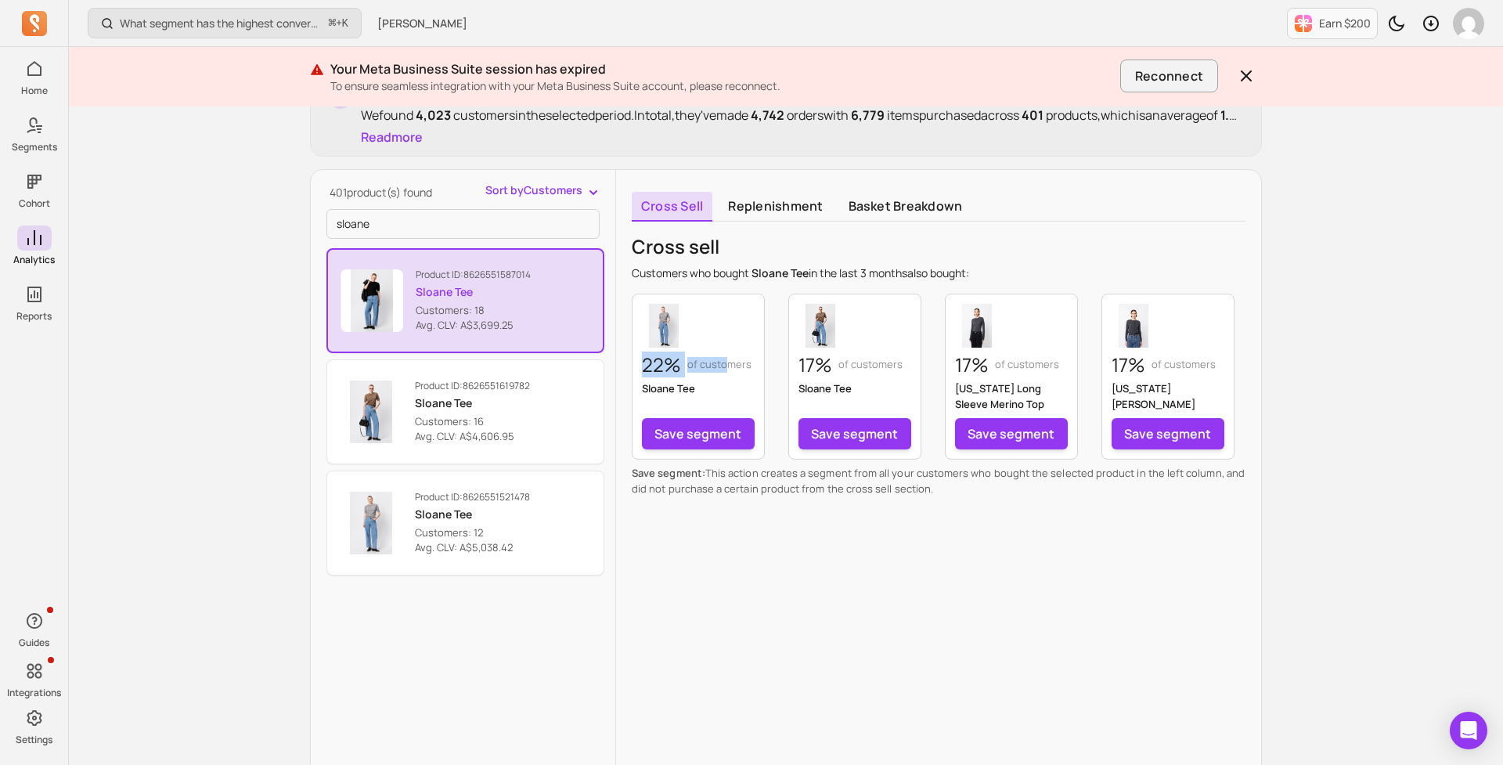
drag, startPoint x: 644, startPoint y: 367, endPoint x: 729, endPoint y: 370, distance: 84.6
click at [729, 369] on div "22% of customers Sloane Tee Save segment" at bounding box center [698, 377] width 133 height 166
drag, startPoint x: 729, startPoint y: 370, endPoint x: 723, endPoint y: 376, distance: 8.9
click at [729, 370] on p "of customers" at bounding box center [720, 365] width 64 height 16
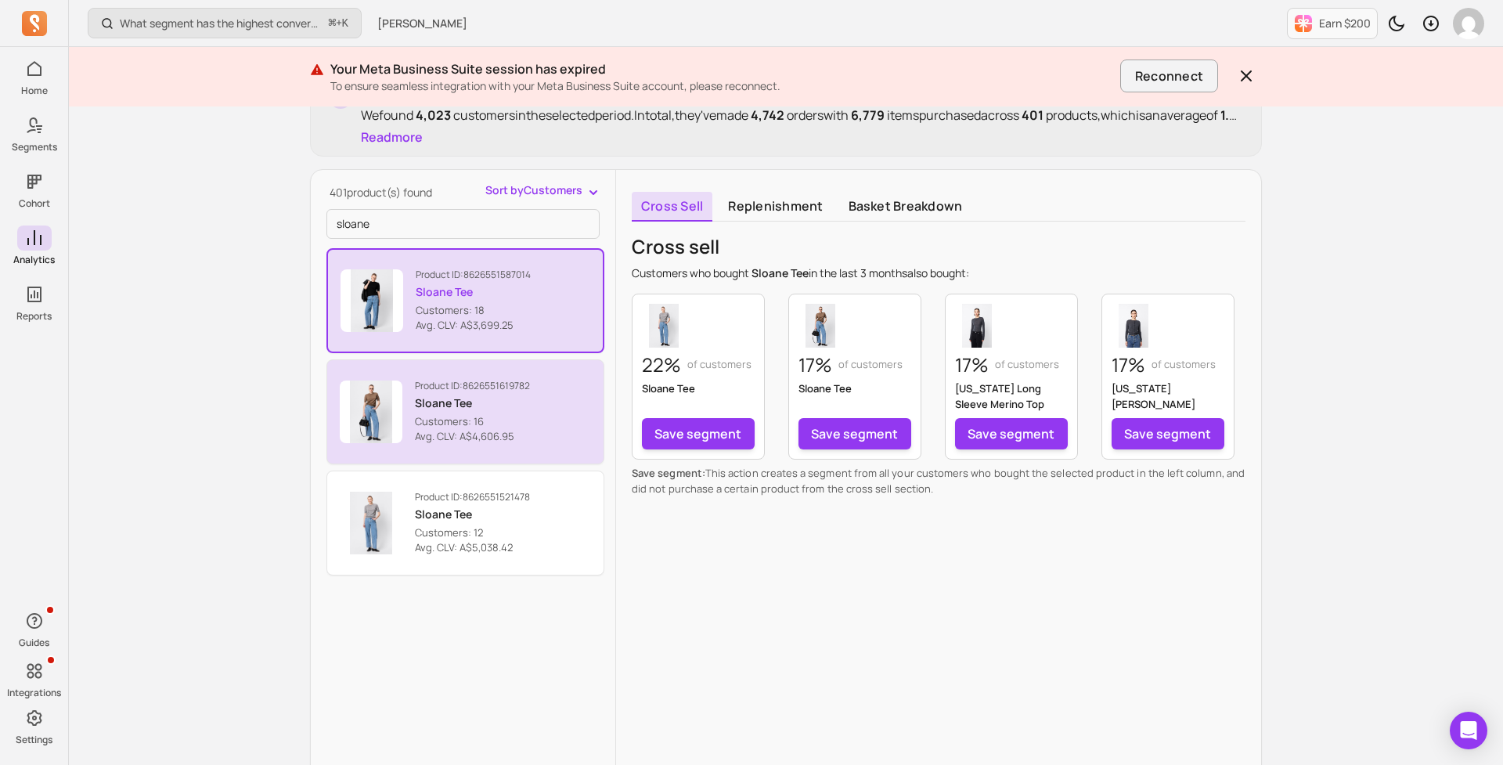
click at [536, 417] on button "Product ID: 8626551619782 Sloane Tee Customers: 16 Avg. CLV: A$4,606.95" at bounding box center [466, 411] width 278 height 105
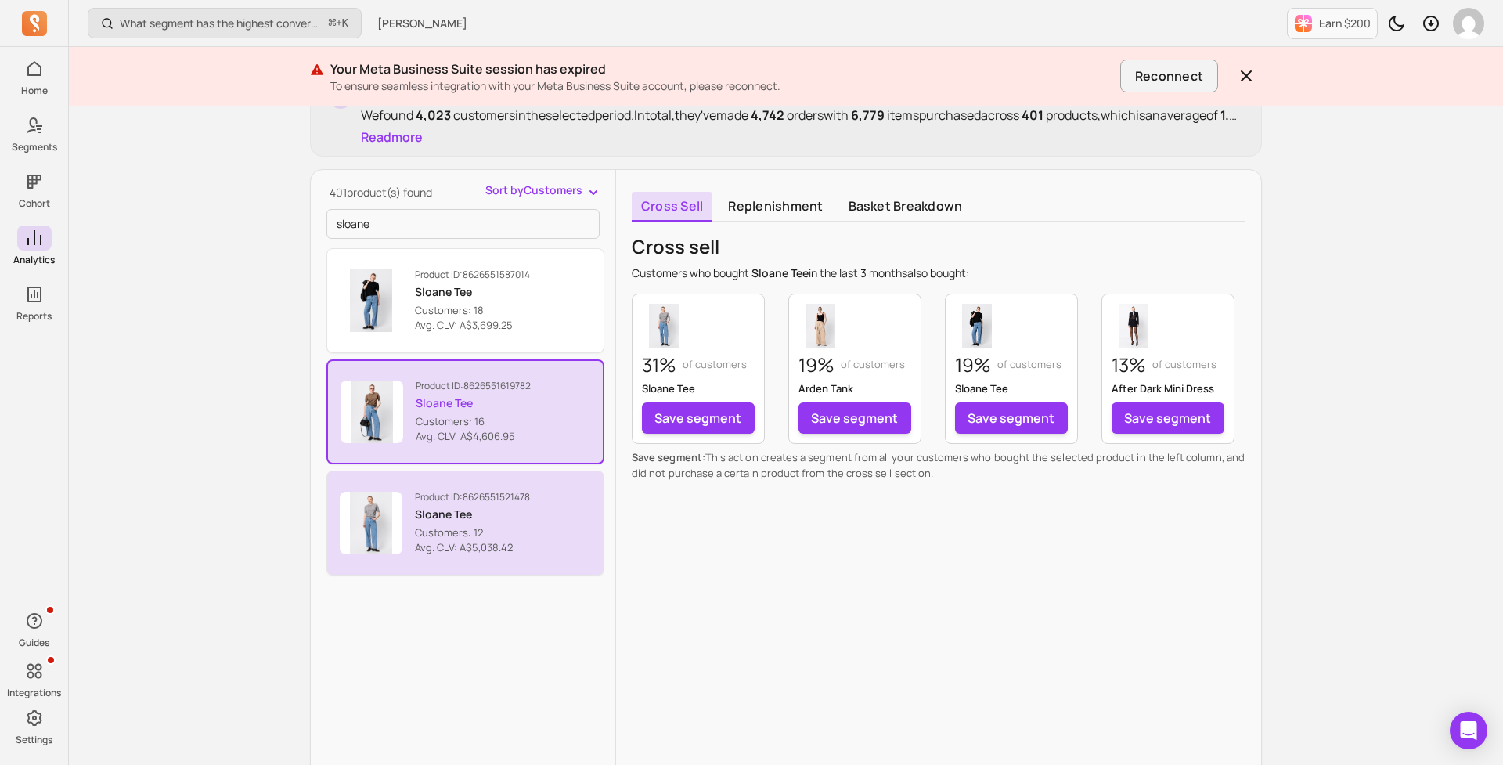
click at [483, 496] on p "Product ID: 8626551521478" at bounding box center [472, 497] width 115 height 13
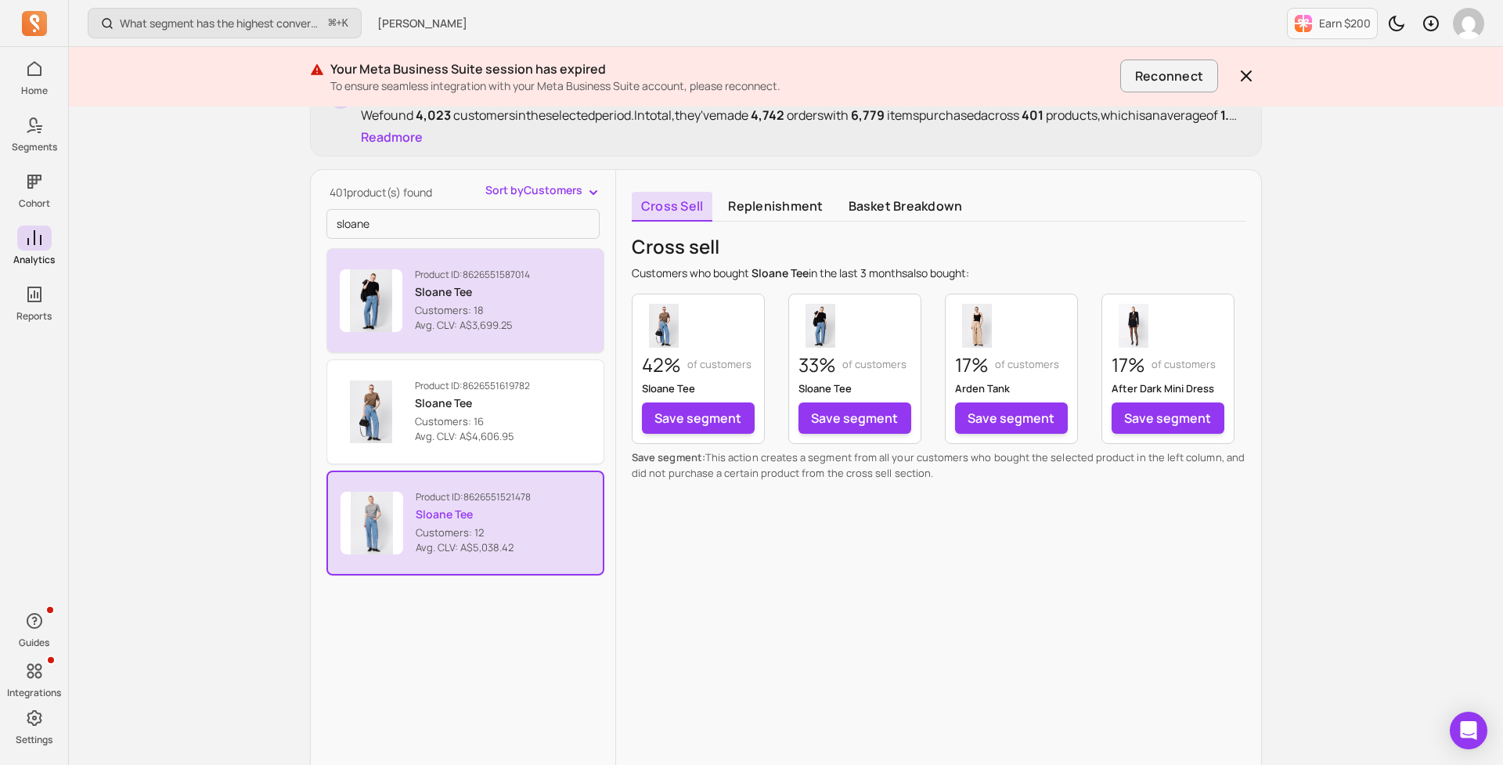
click at [500, 302] on div "Product ID: 8626551587014 Sloane Tee Customers: 18 Avg. CLV: A$3,699.25" at bounding box center [472, 301] width 115 height 65
